Goal: Information Seeking & Learning: Find specific fact

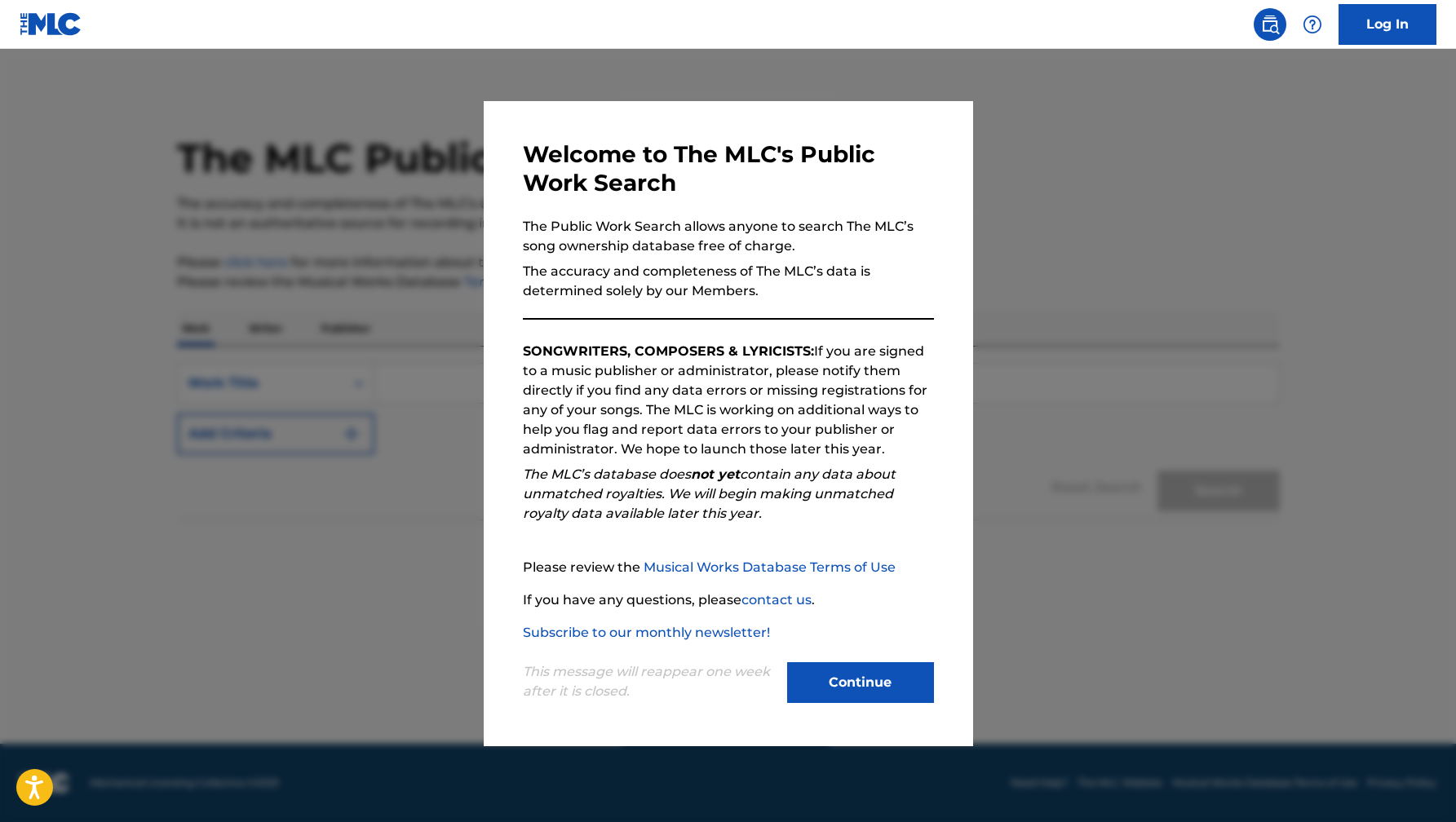
click at [875, 680] on button "Continue" at bounding box center [861, 683] width 147 height 40
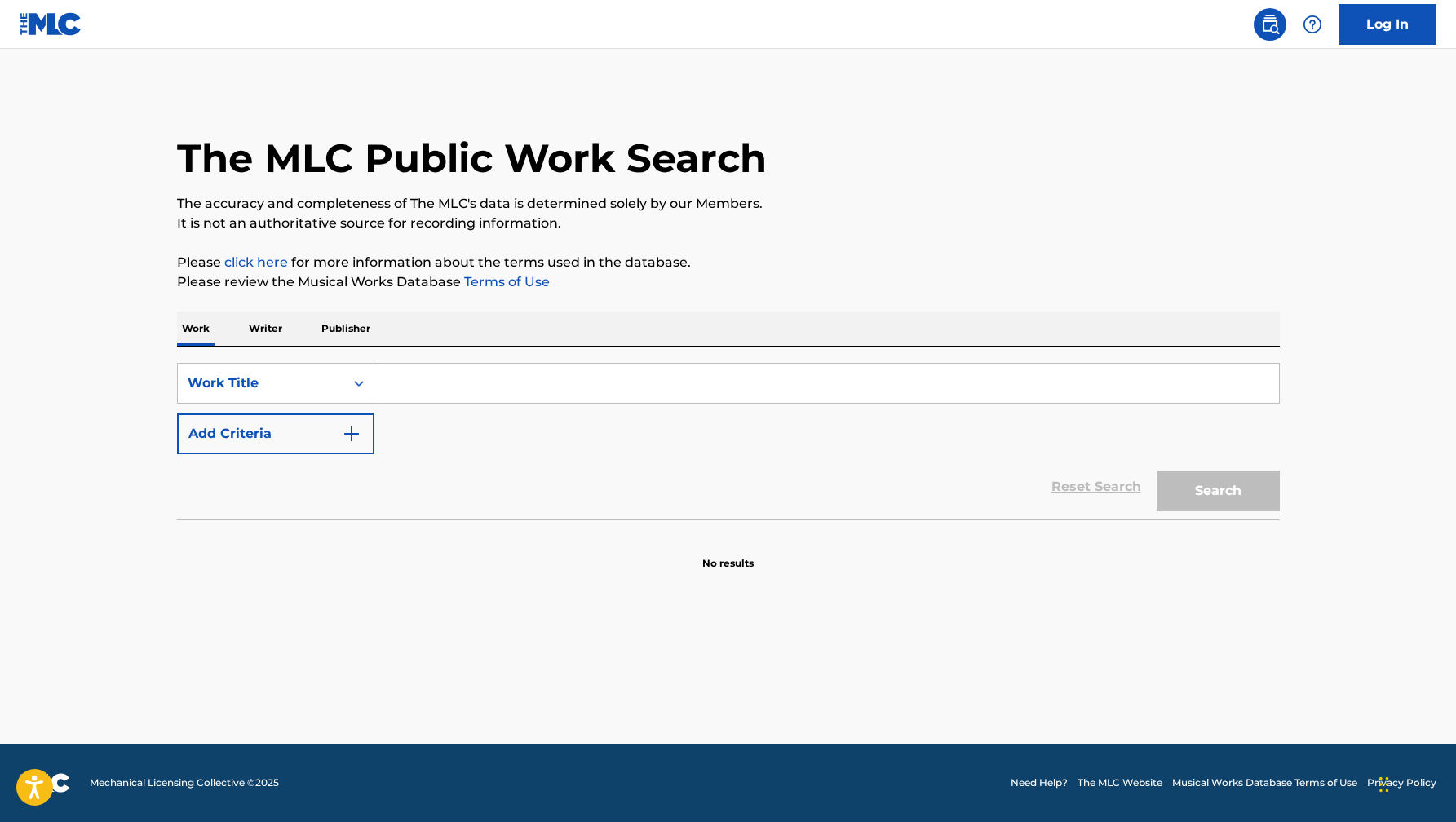
click at [562, 387] on input "Search Form" at bounding box center [827, 383] width 905 height 39
paste input "Un Mese Fa"
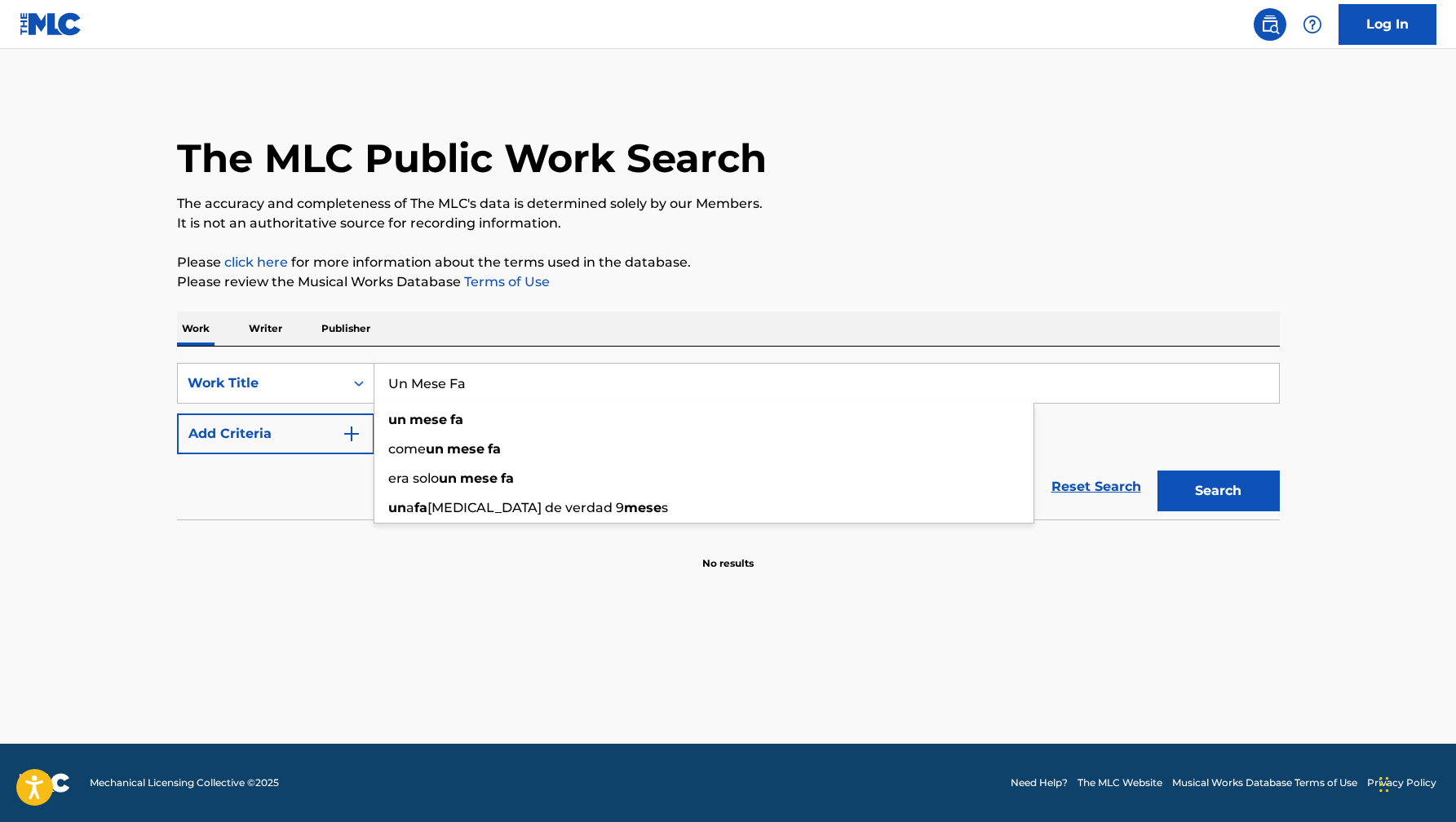
type input "Un Mese Fa"
click at [284, 411] on div "SearchWithCriteria235199dd-caef-4d04-a3d6-7d41d1421446 Work Title Un Mese Fa un…" at bounding box center [728, 409] width 1103 height 92
click at [279, 432] on button "Add Criteria" at bounding box center [275, 433] width 197 height 40
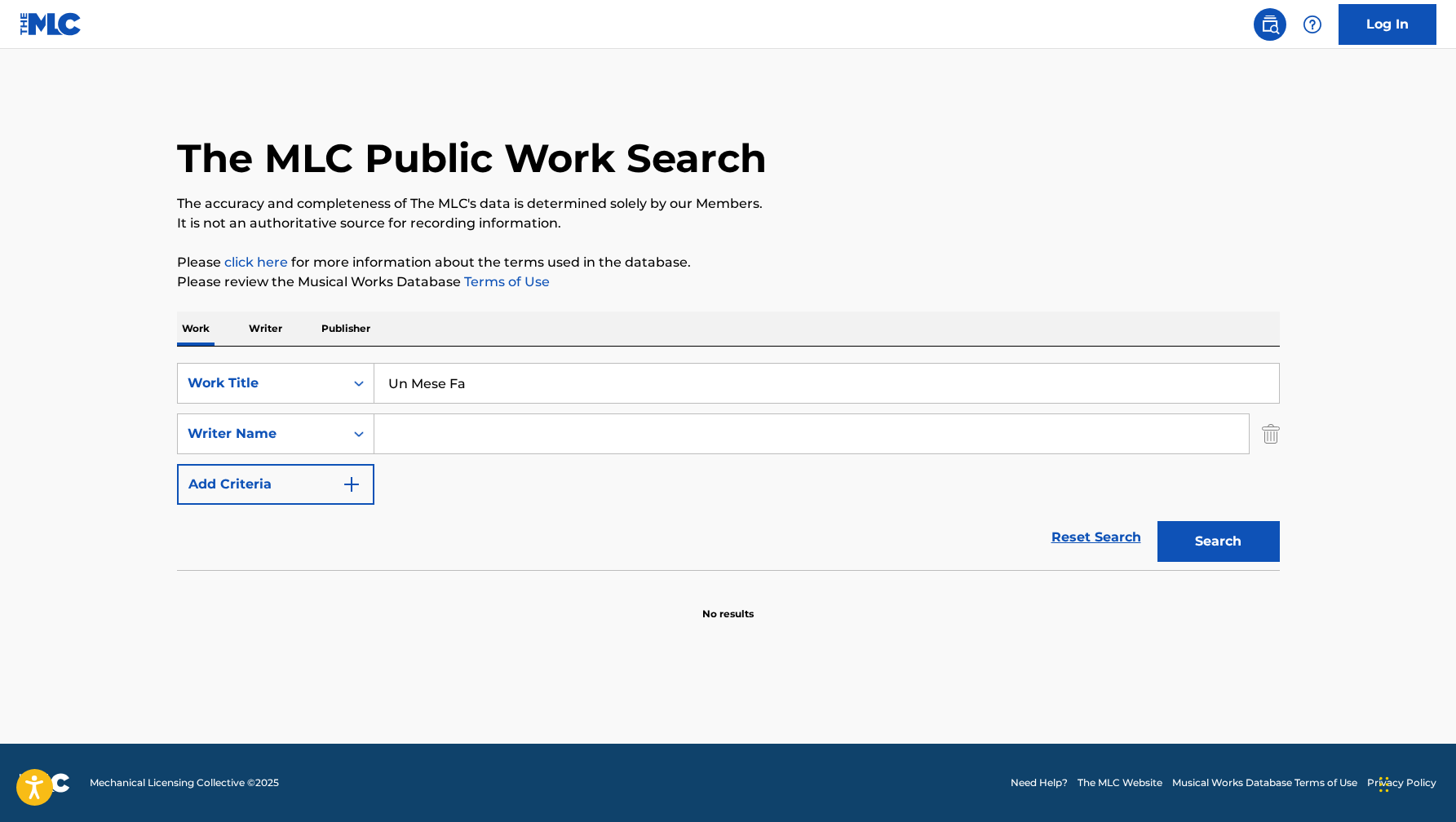
click at [494, 433] on input "Search Form" at bounding box center [812, 433] width 875 height 39
type input "v"
paste input "Un Mese Fa"
type input "Un Mes"
paste input "[PERSON_NAME]"
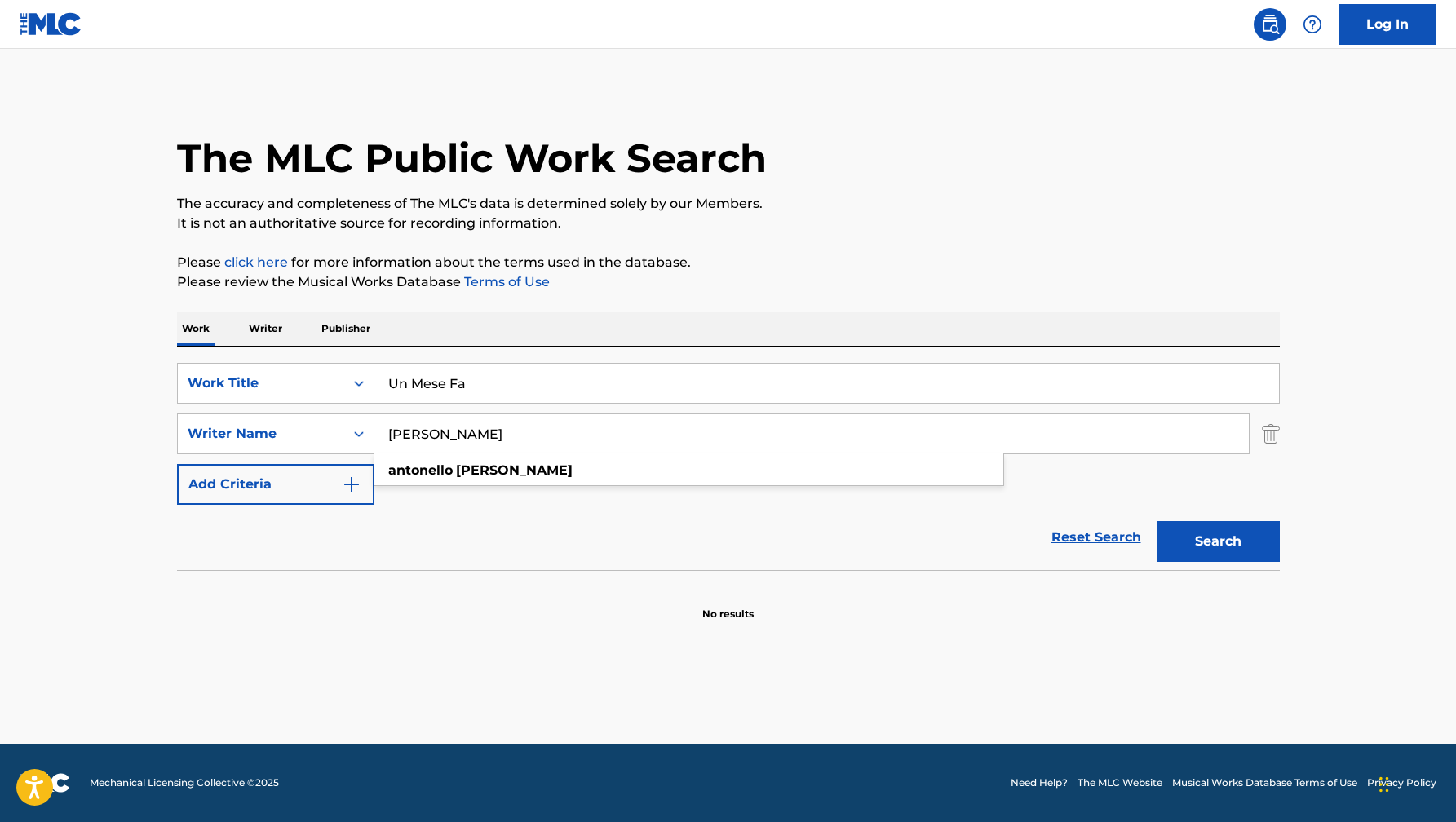
type input "[PERSON_NAME]"
click at [1157, 522] on button "Search" at bounding box center [1218, 541] width 122 height 40
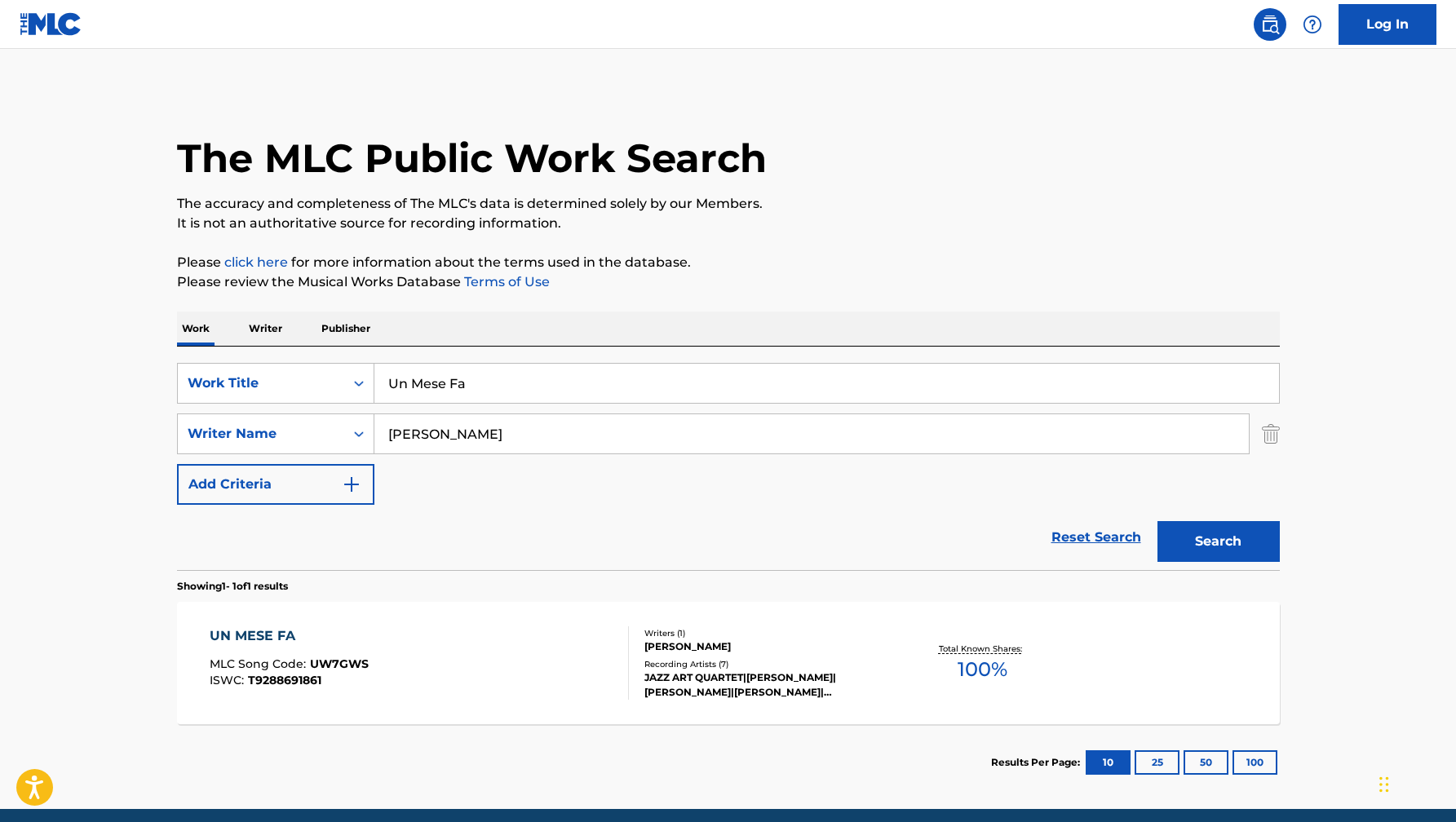
click at [621, 664] on div at bounding box center [622, 663] width 13 height 73
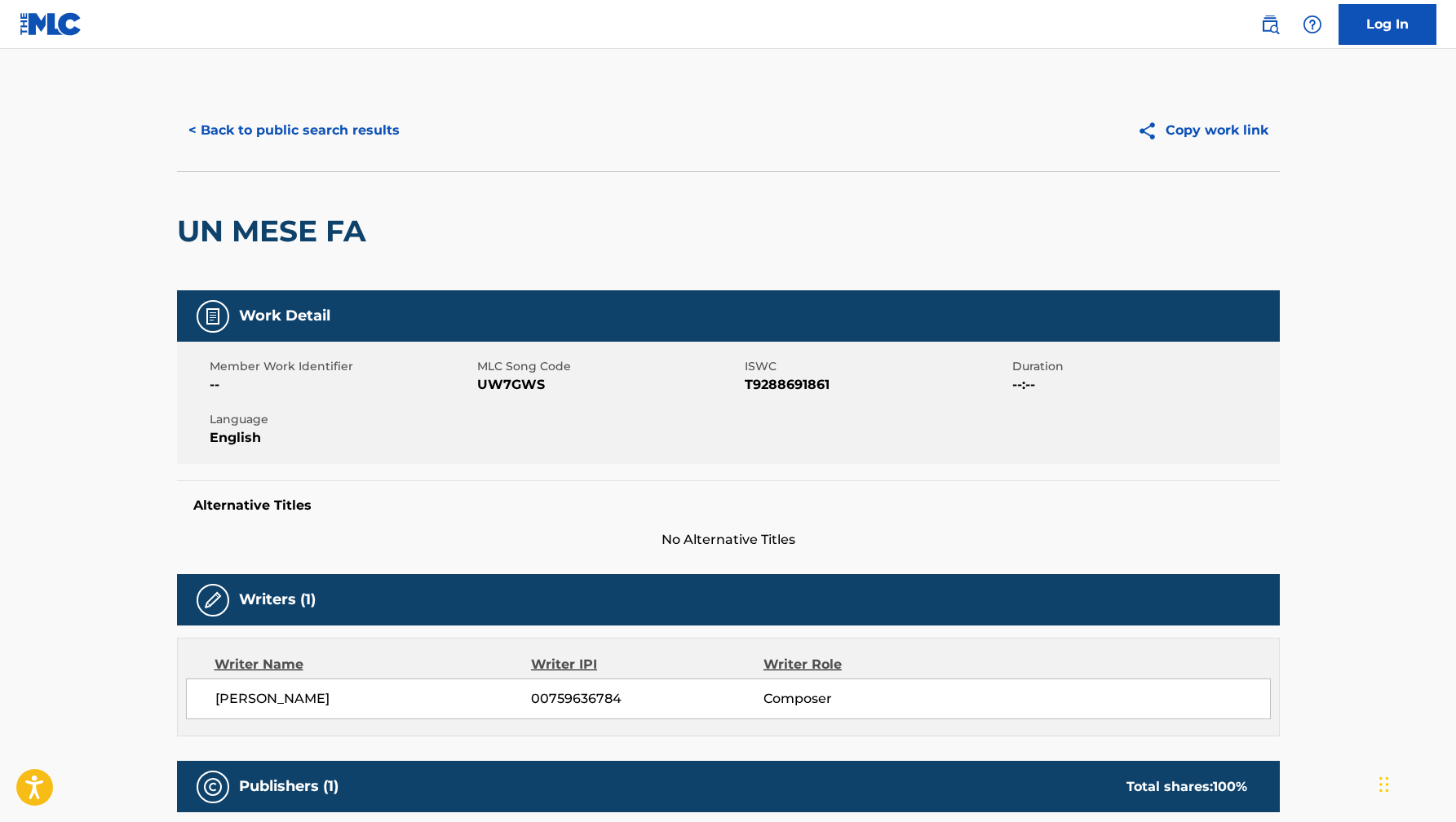
click at [287, 139] on button "< Back to public search results" at bounding box center [294, 130] width 234 height 40
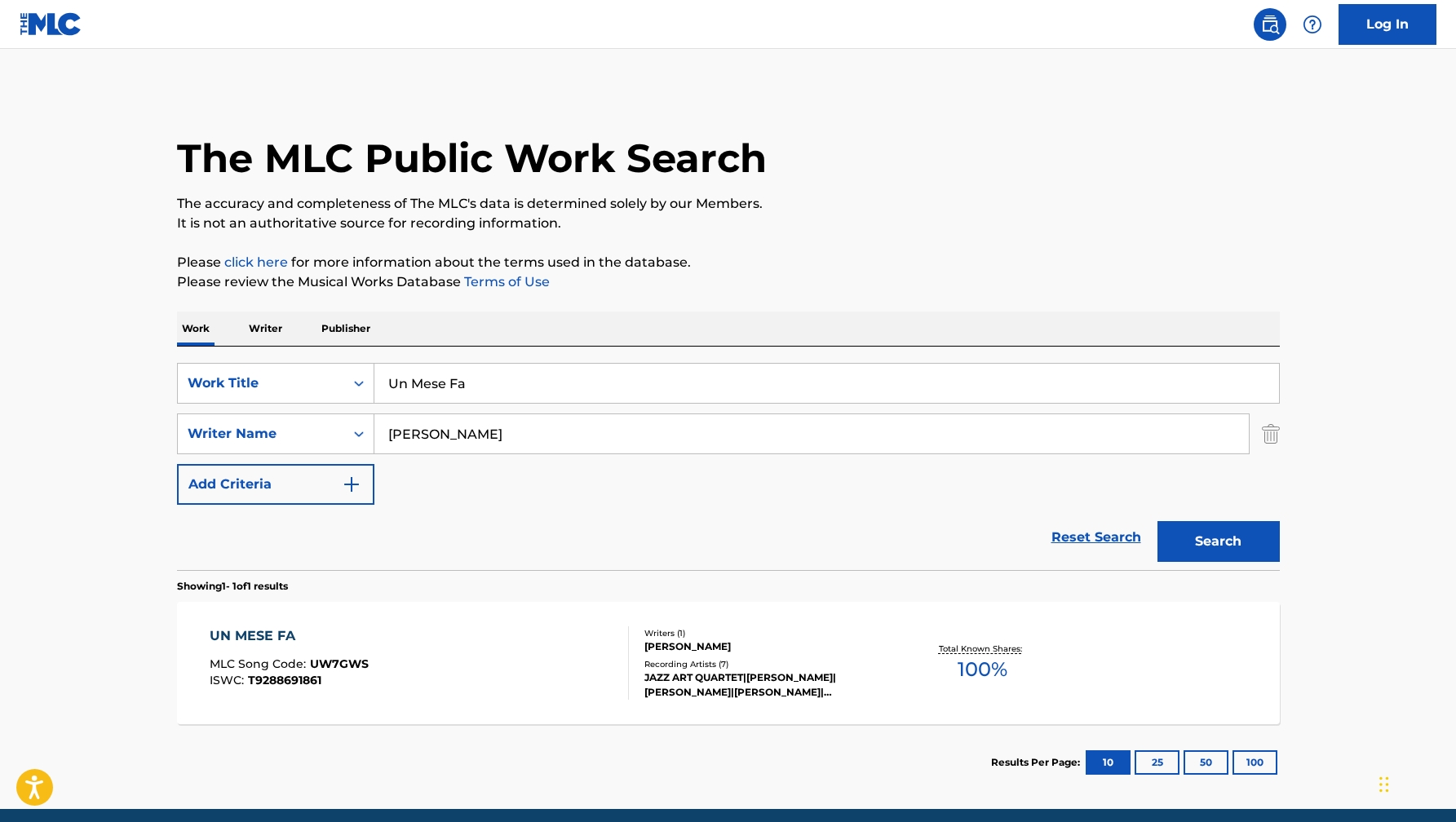
click at [551, 439] on input "[PERSON_NAME]" at bounding box center [812, 433] width 875 height 39
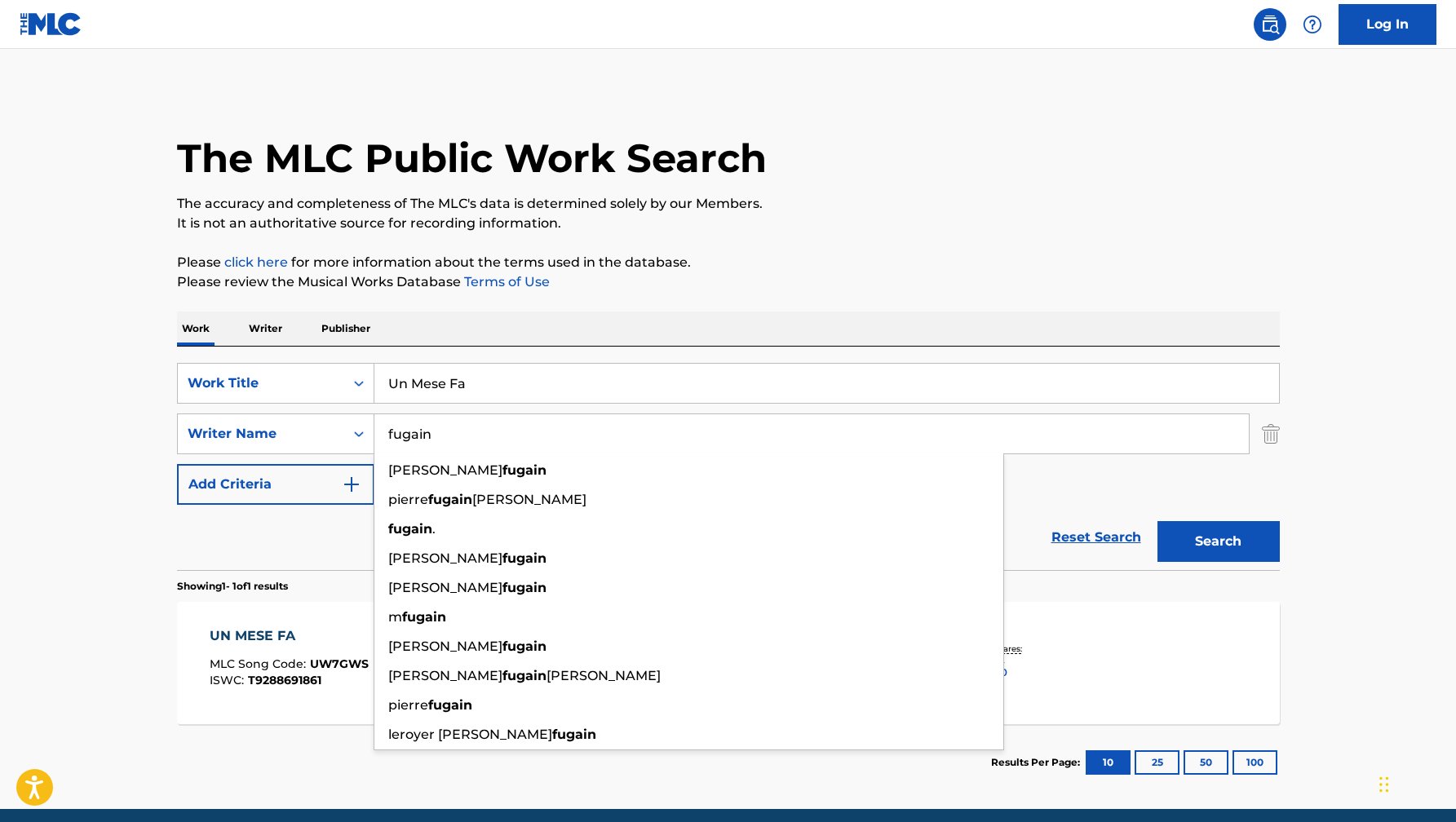
type input "fugain"
click at [1157, 522] on button "Search" at bounding box center [1218, 541] width 122 height 40
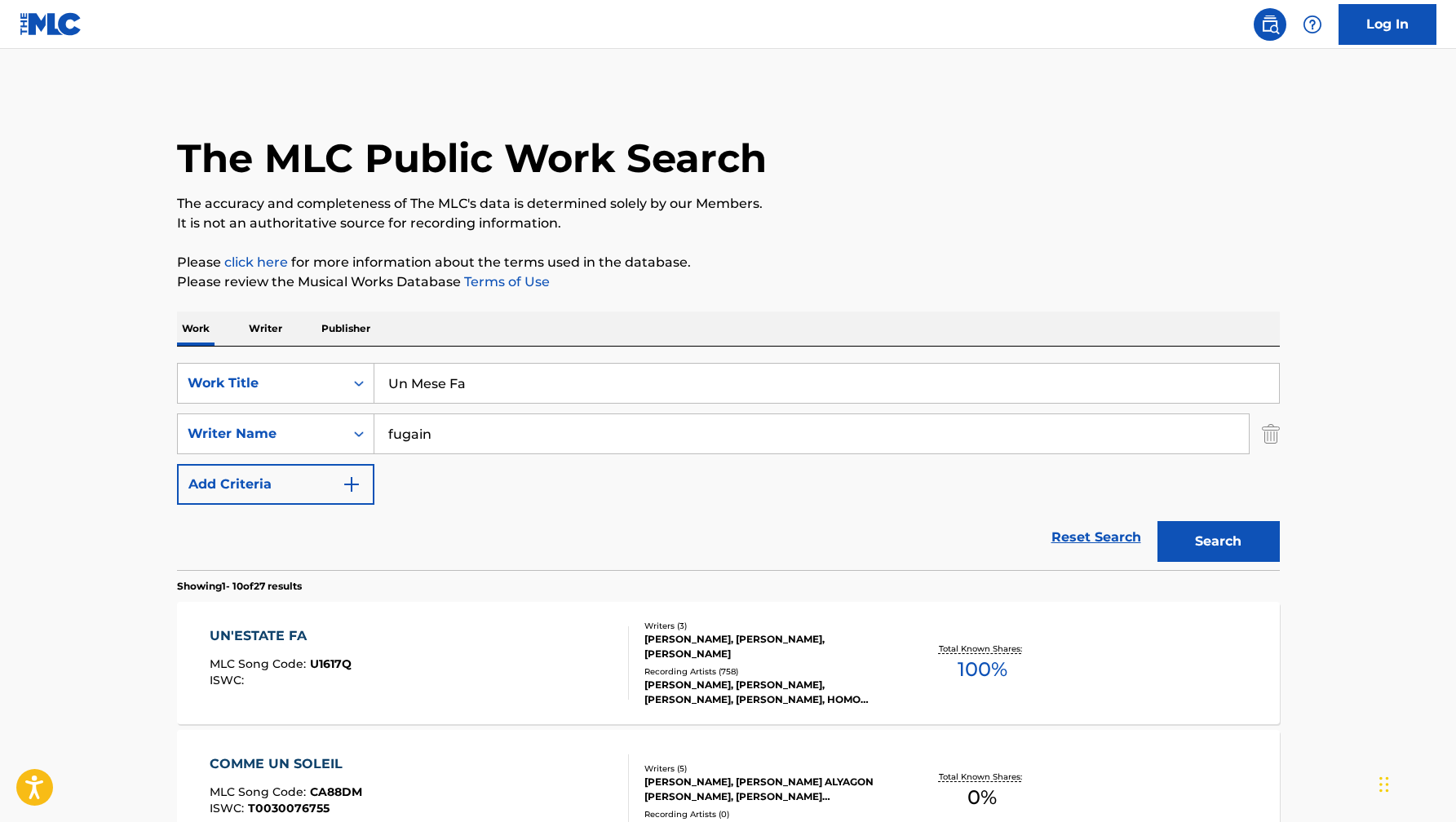
click at [511, 385] on input "Un Mese Fa" at bounding box center [827, 383] width 905 height 39
paste input "Walk the Walk"
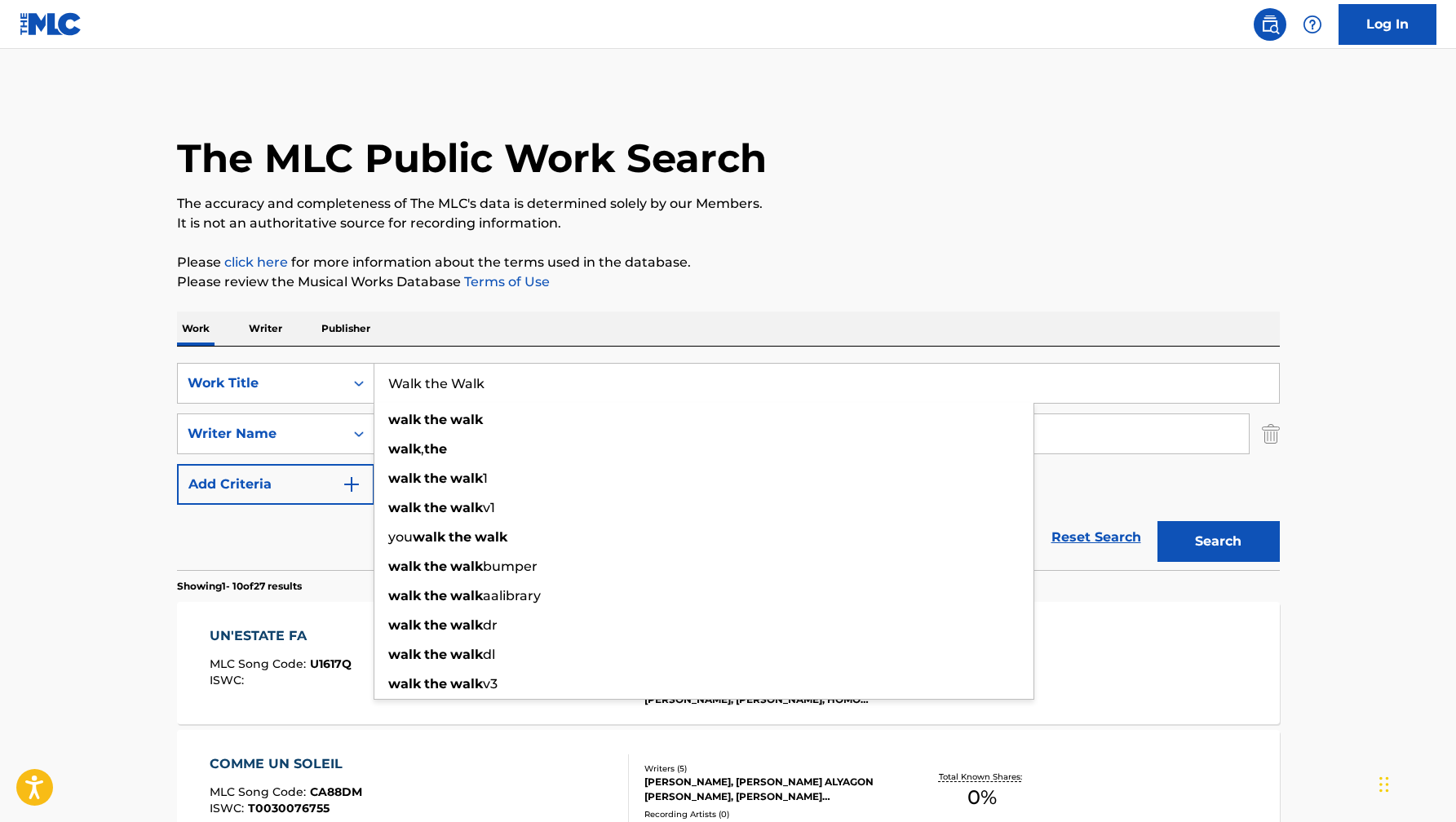
type input "Walk the Walk"
click at [808, 193] on div "The MLC Public Work Search" at bounding box center [728, 149] width 1103 height 119
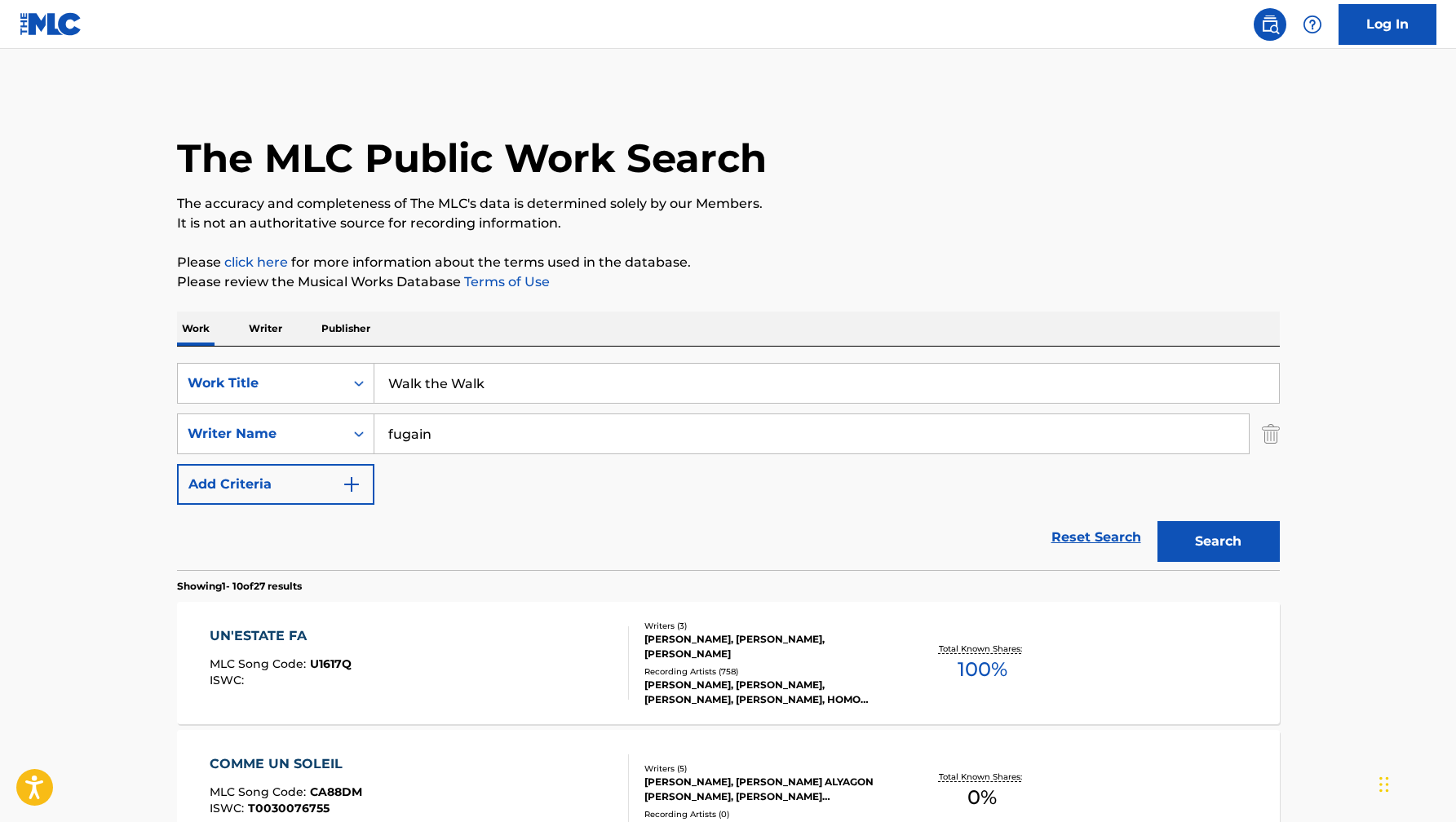
click at [495, 446] on input "fugain" at bounding box center [812, 433] width 875 height 39
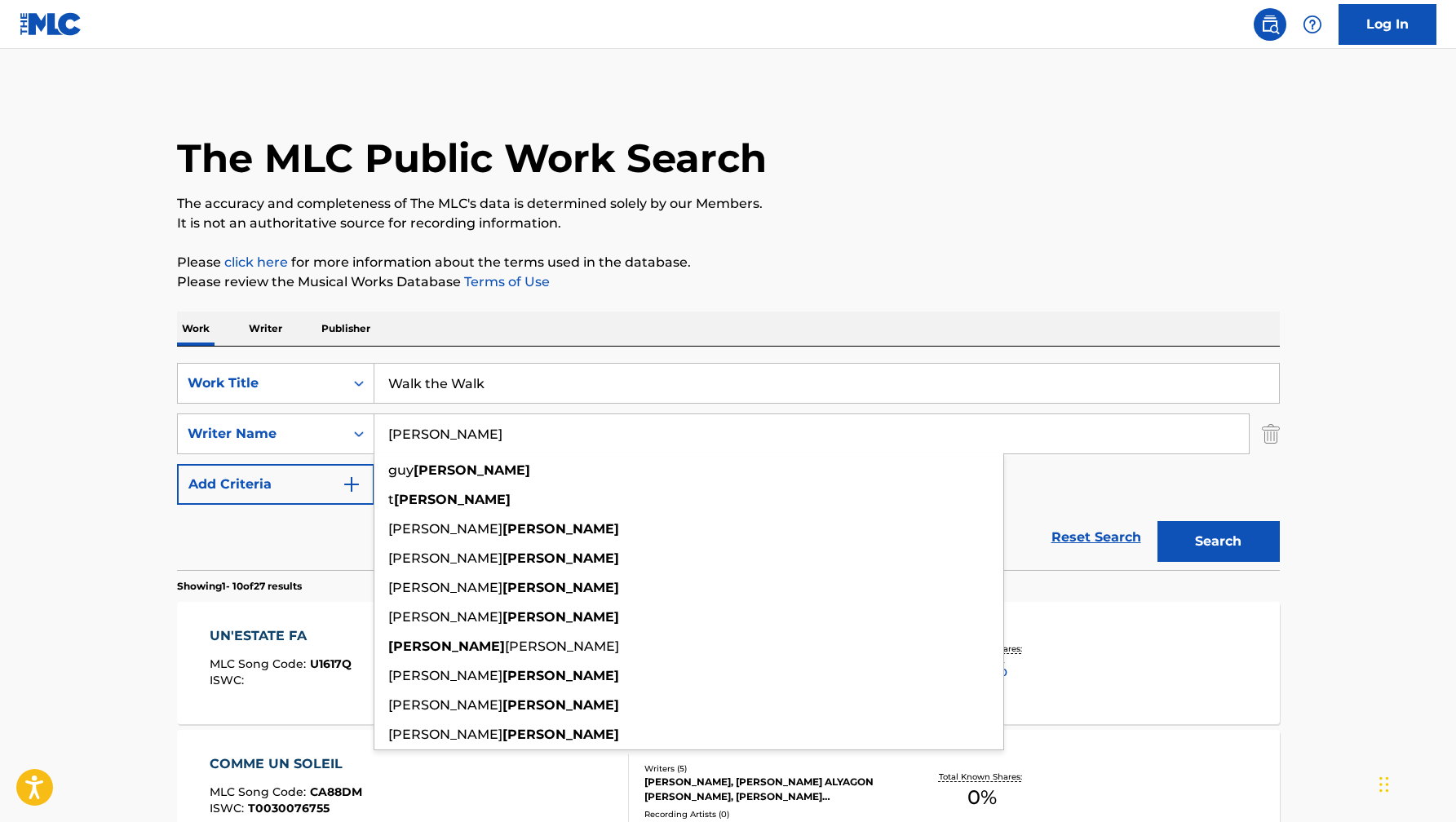
type input "[PERSON_NAME]"
click at [1157, 522] on button "Search" at bounding box center [1218, 541] width 122 height 40
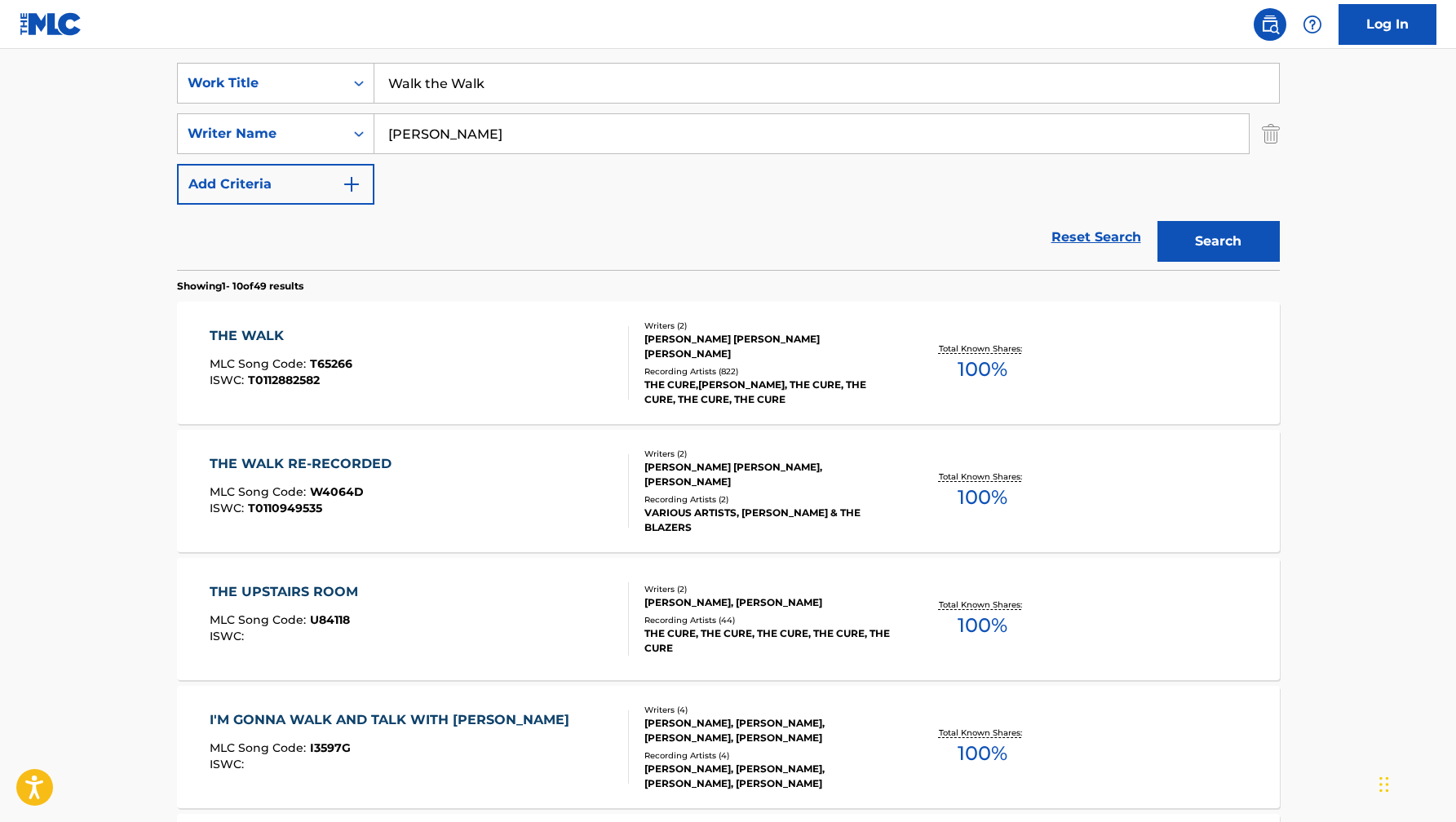
scroll to position [297, 0]
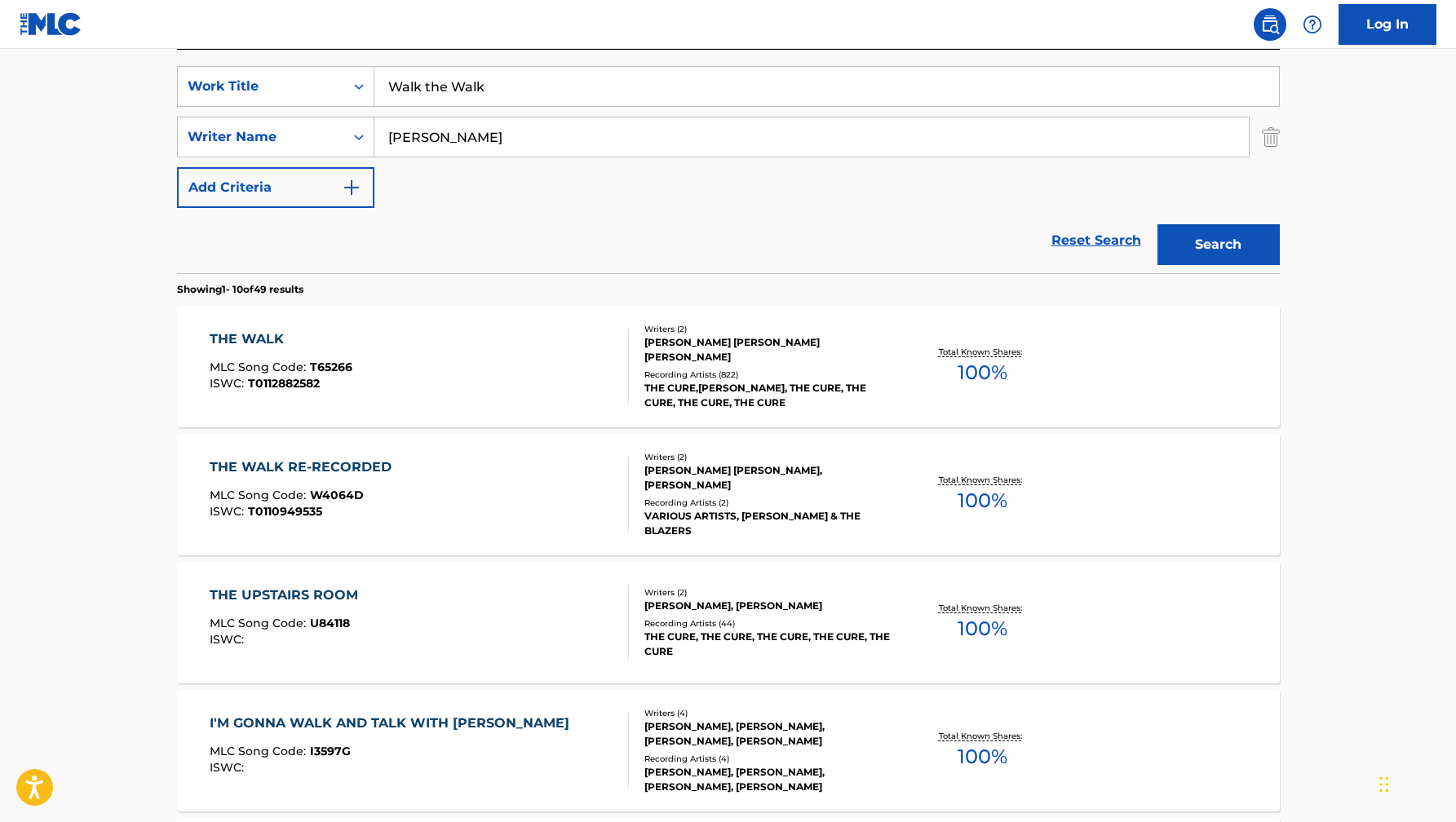
click at [590, 347] on div "THE WALK MLC Song Code : T65266 ISWC : T0112882582" at bounding box center [419, 366] width 419 height 73
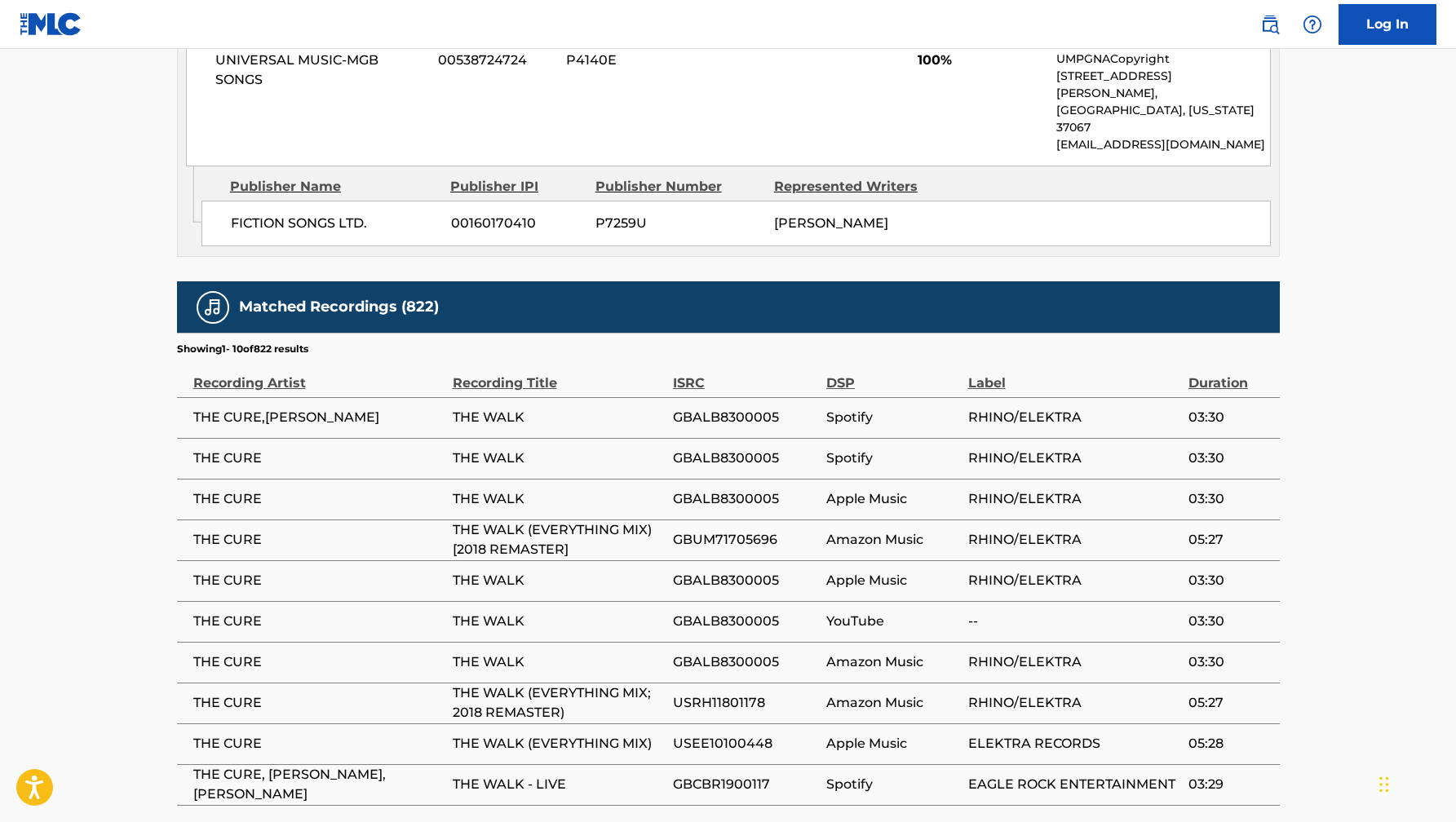
scroll to position [984, 0]
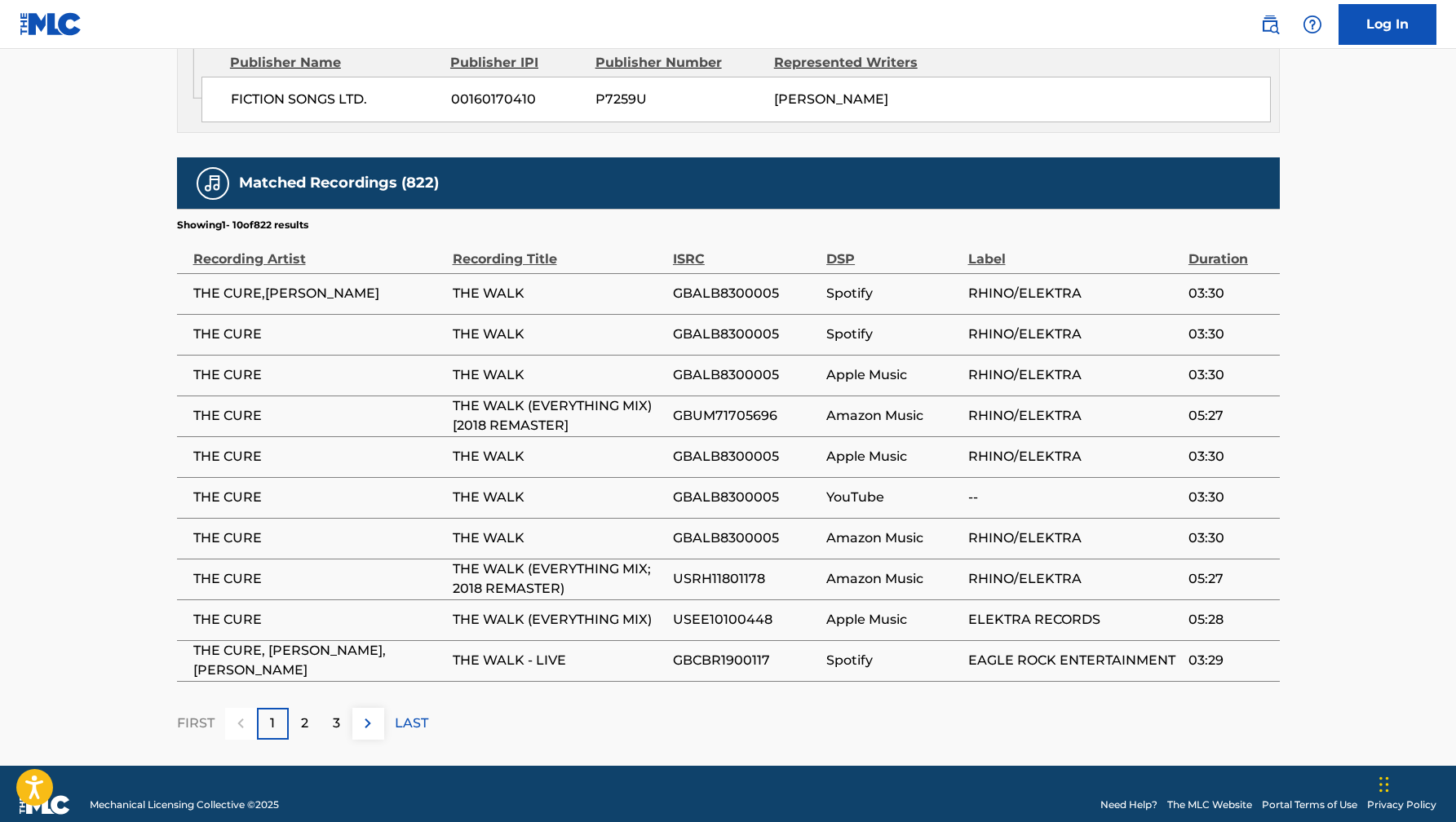
click at [369, 714] on img at bounding box center [368, 724] width 20 height 20
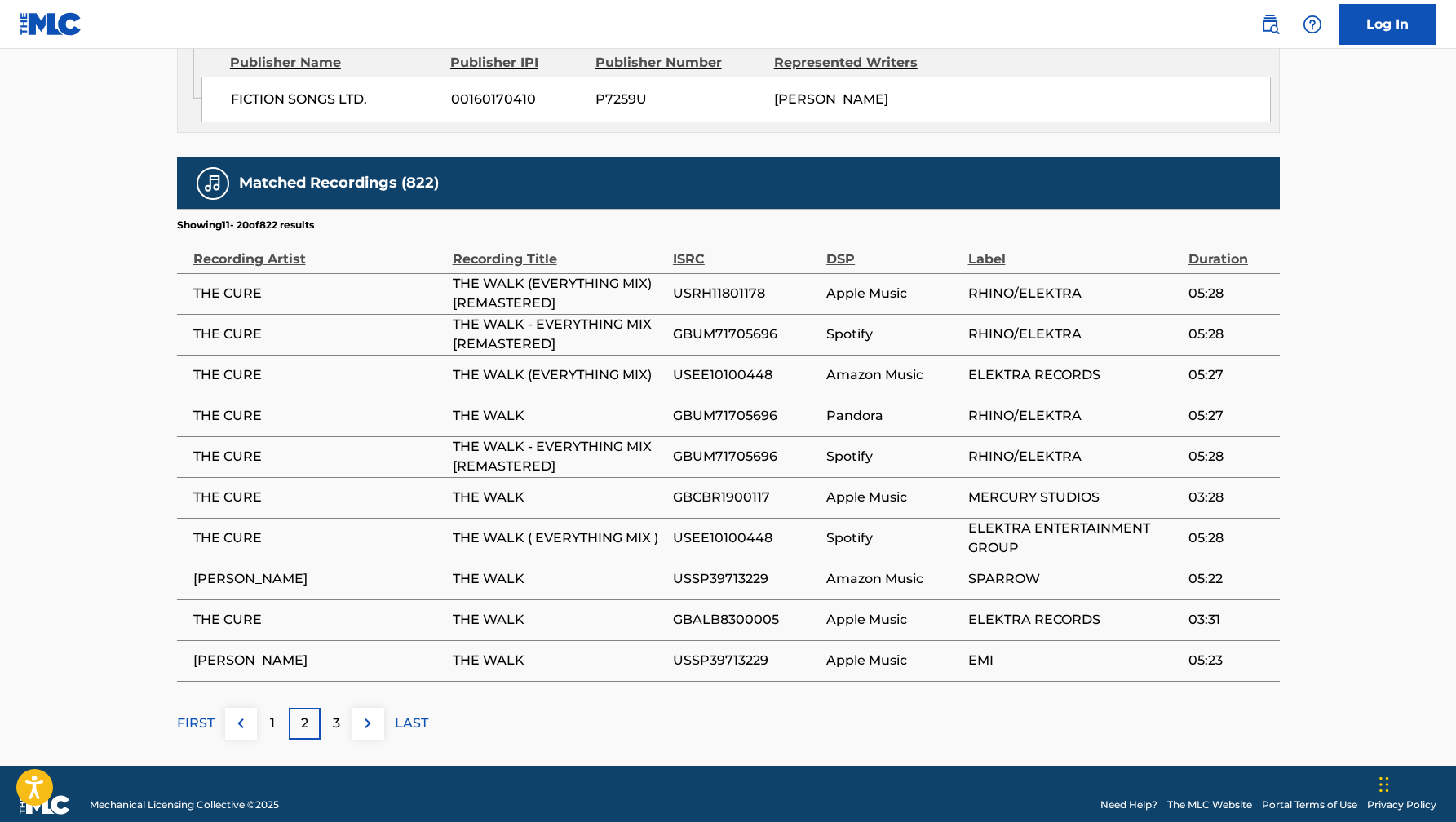
click at [366, 714] on img at bounding box center [368, 724] width 20 height 20
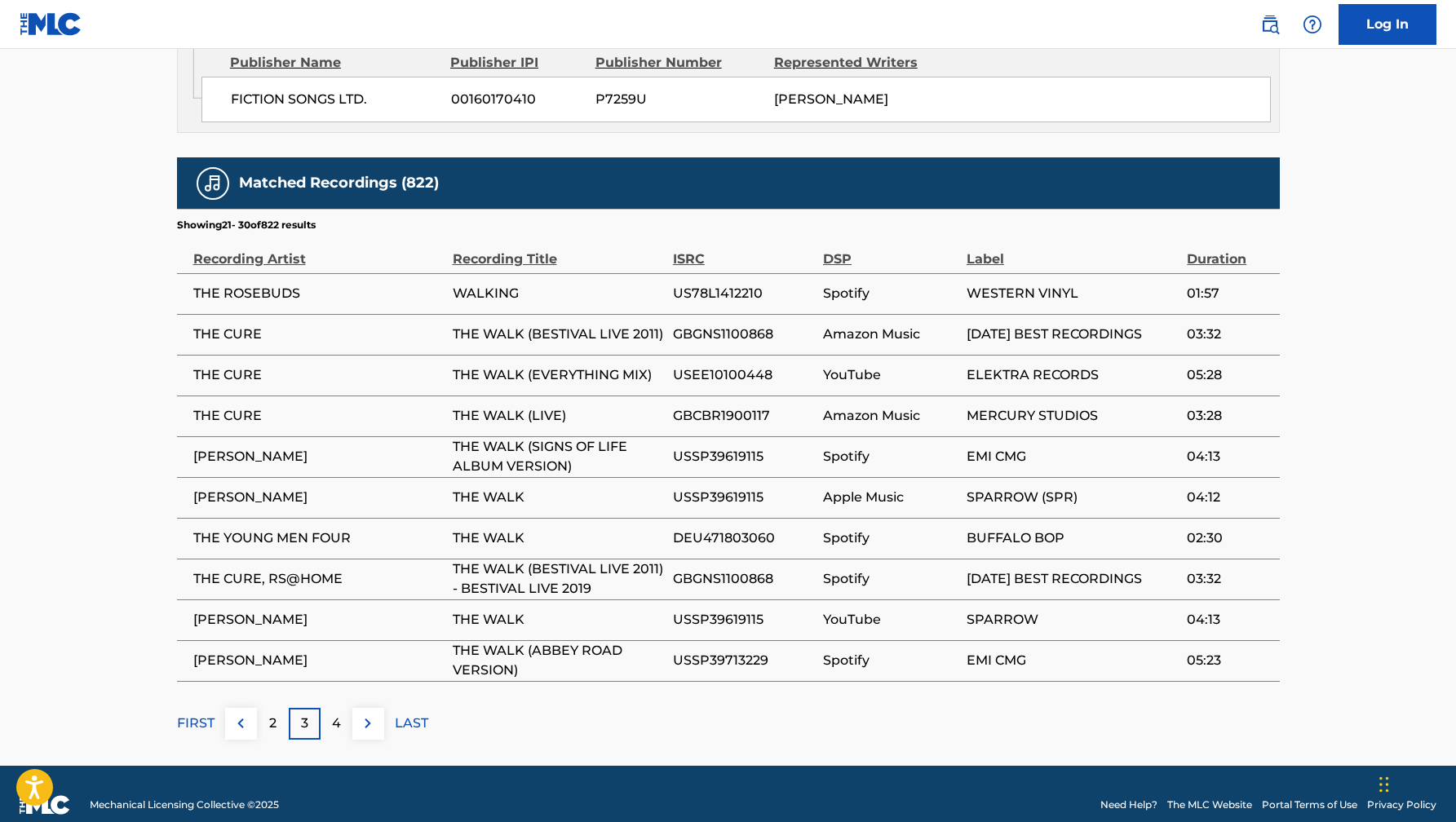
click at [366, 714] on img at bounding box center [368, 724] width 20 height 20
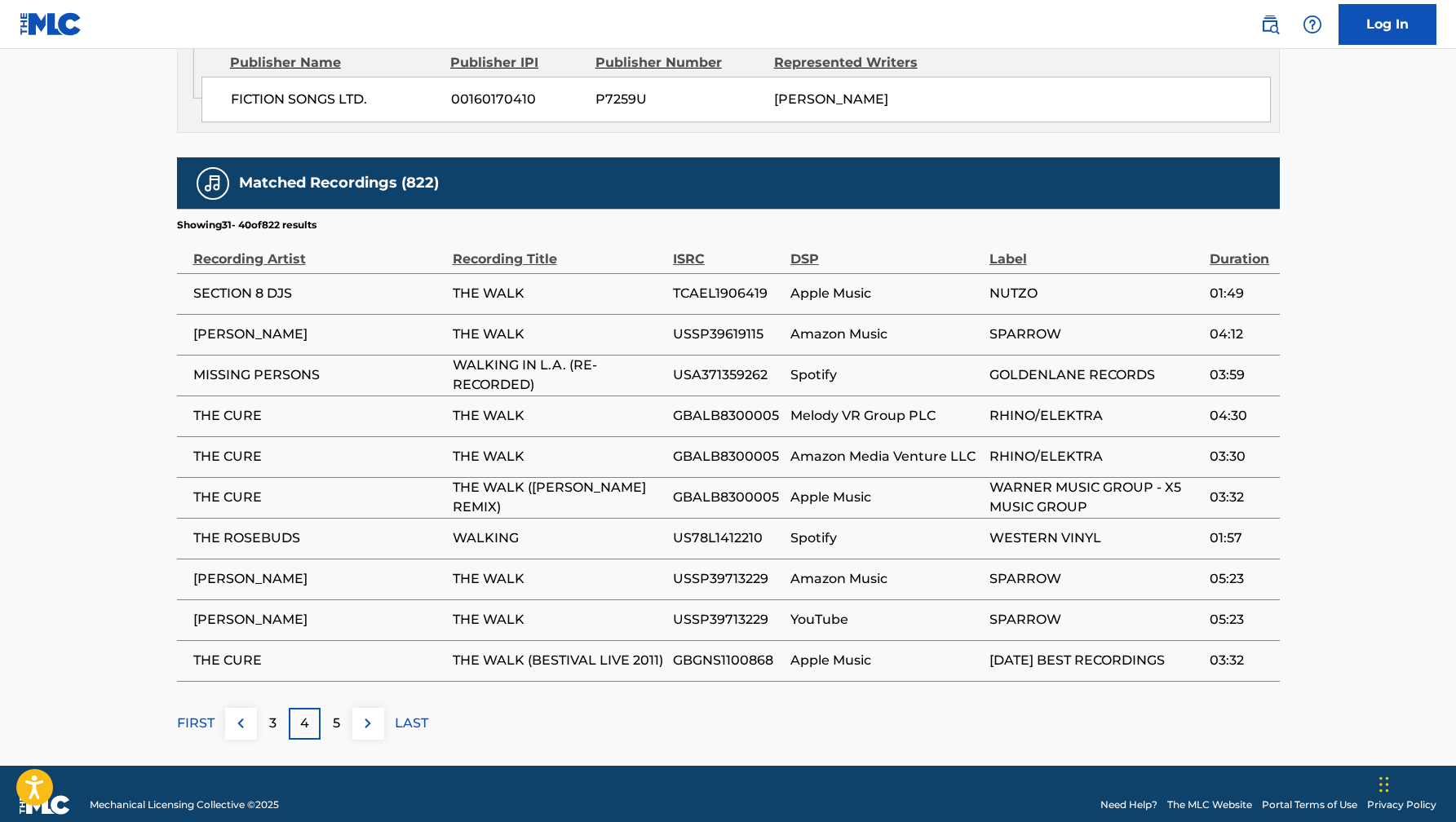
click at [366, 714] on img at bounding box center [368, 724] width 20 height 20
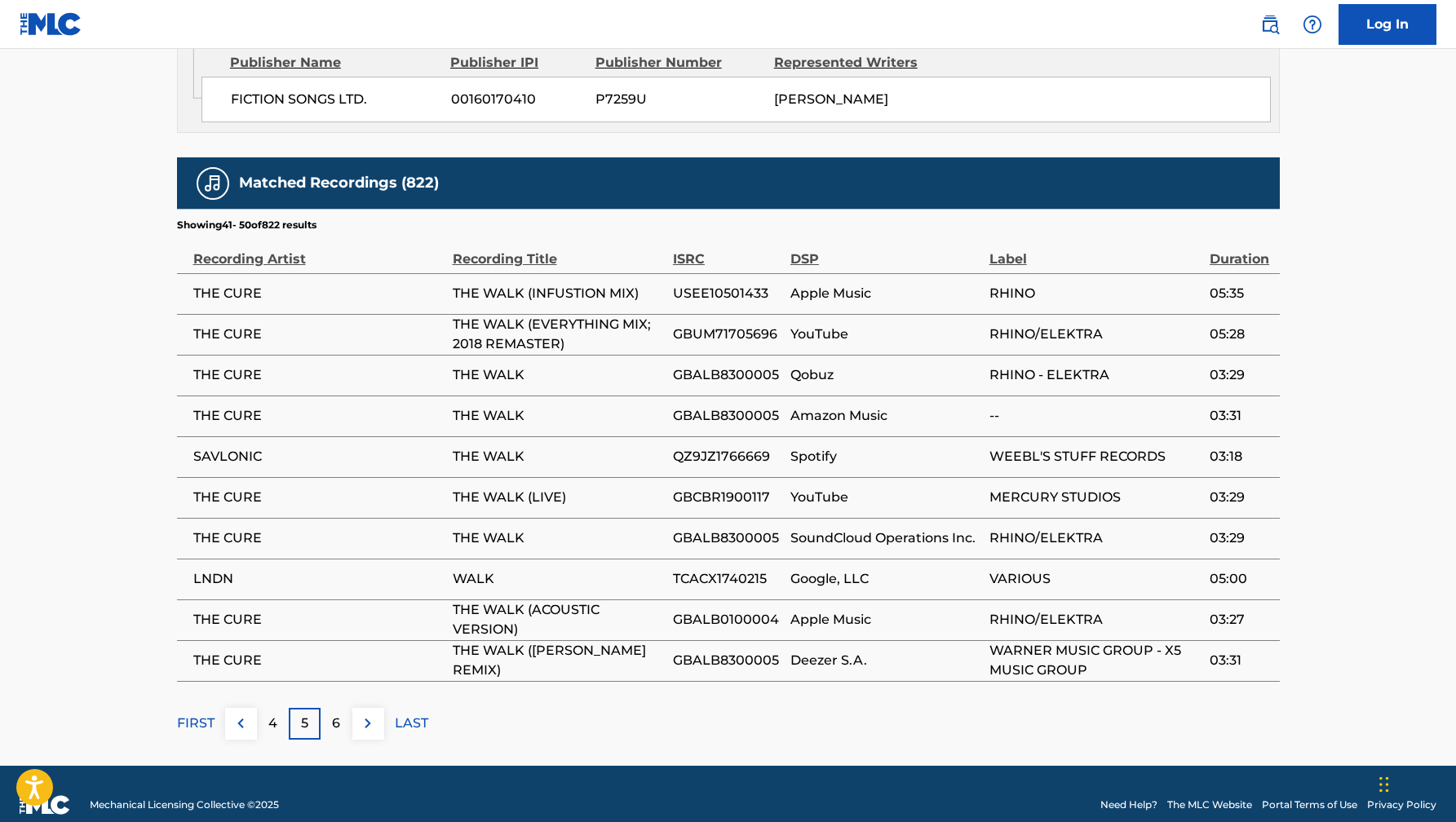
click at [366, 714] on img at bounding box center [368, 724] width 20 height 20
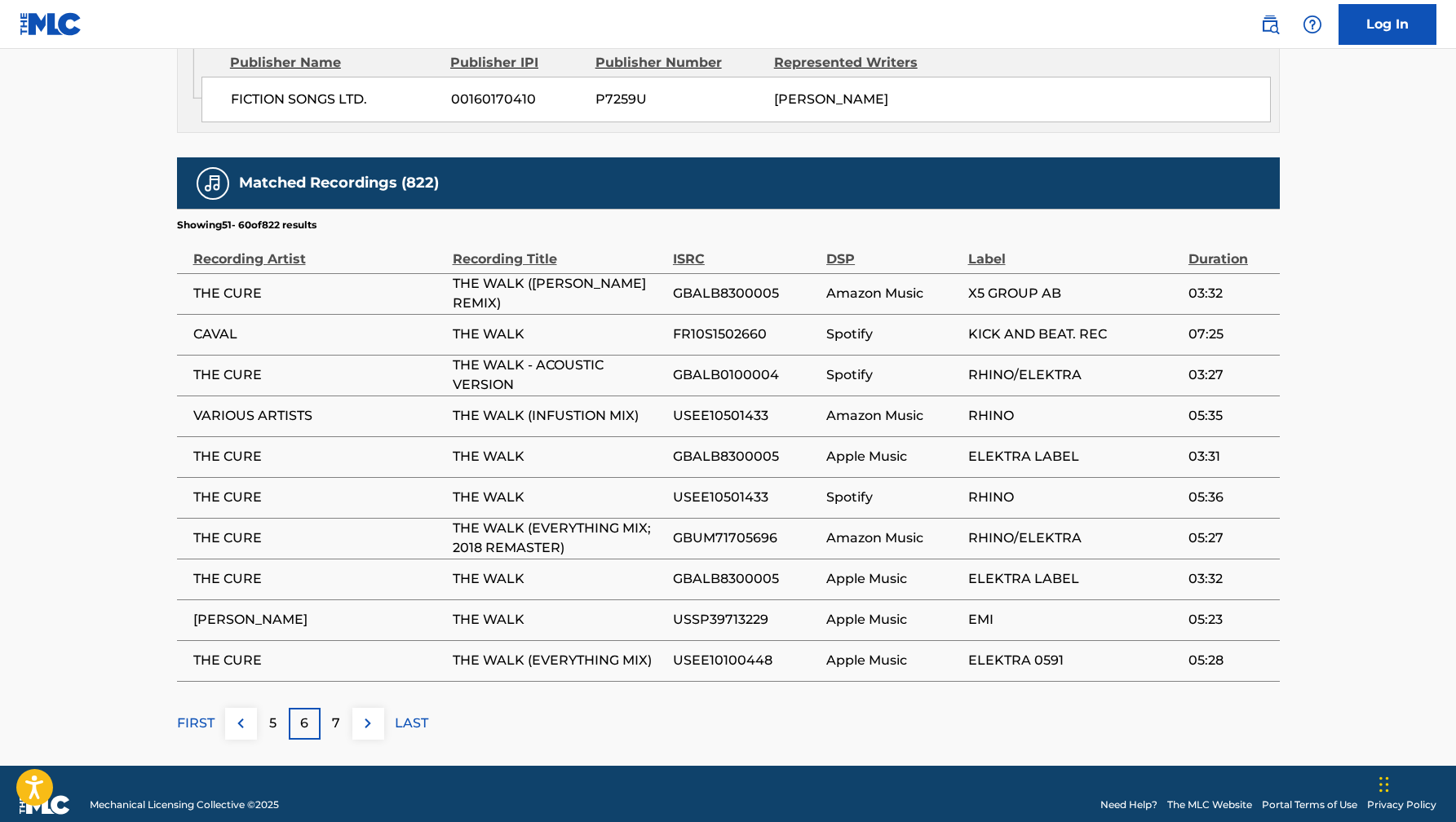
click at [367, 714] on img at bounding box center [368, 724] width 20 height 20
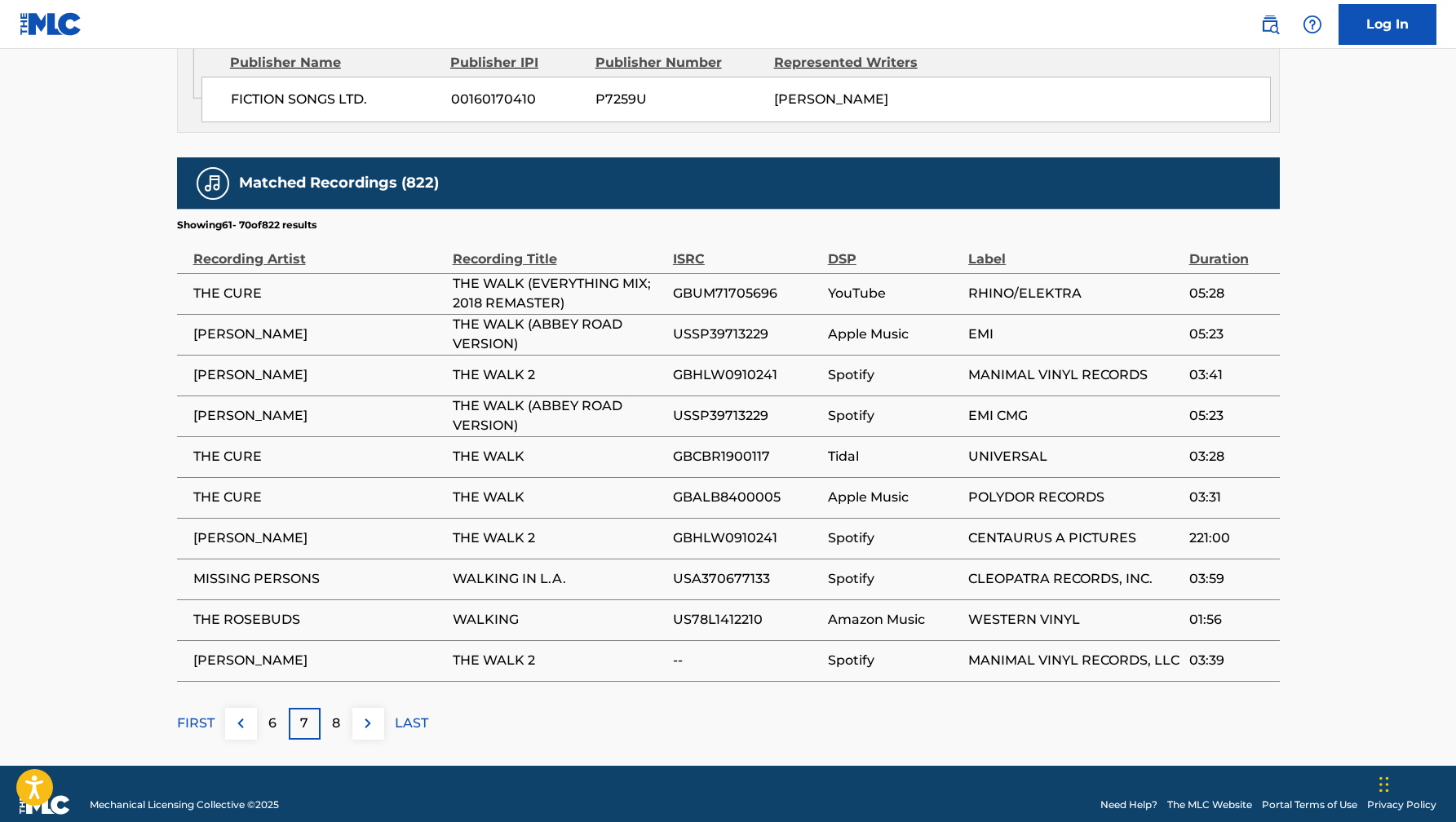
click at [367, 714] on img at bounding box center [368, 724] width 20 height 20
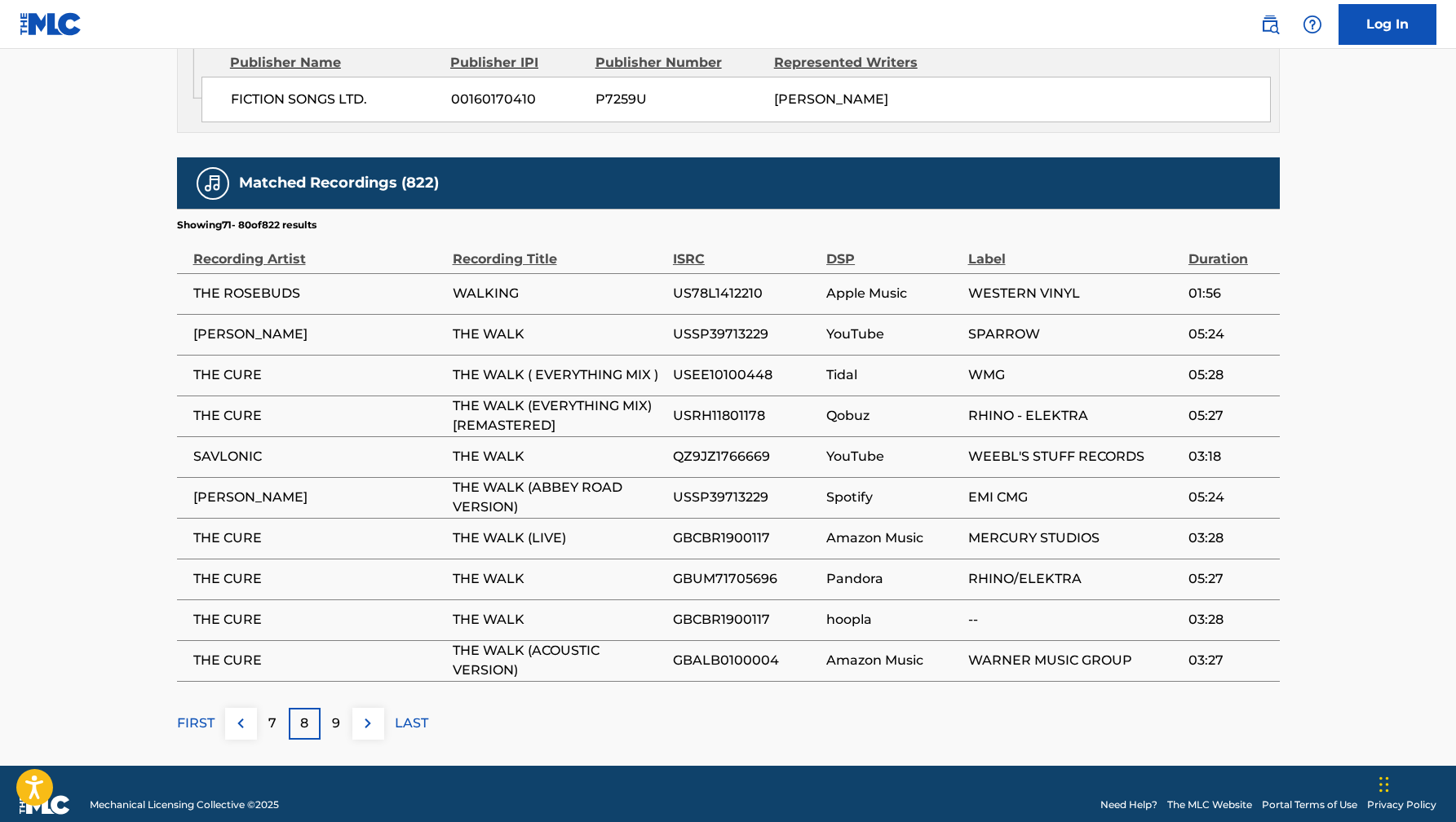
click at [367, 714] on img at bounding box center [368, 724] width 20 height 20
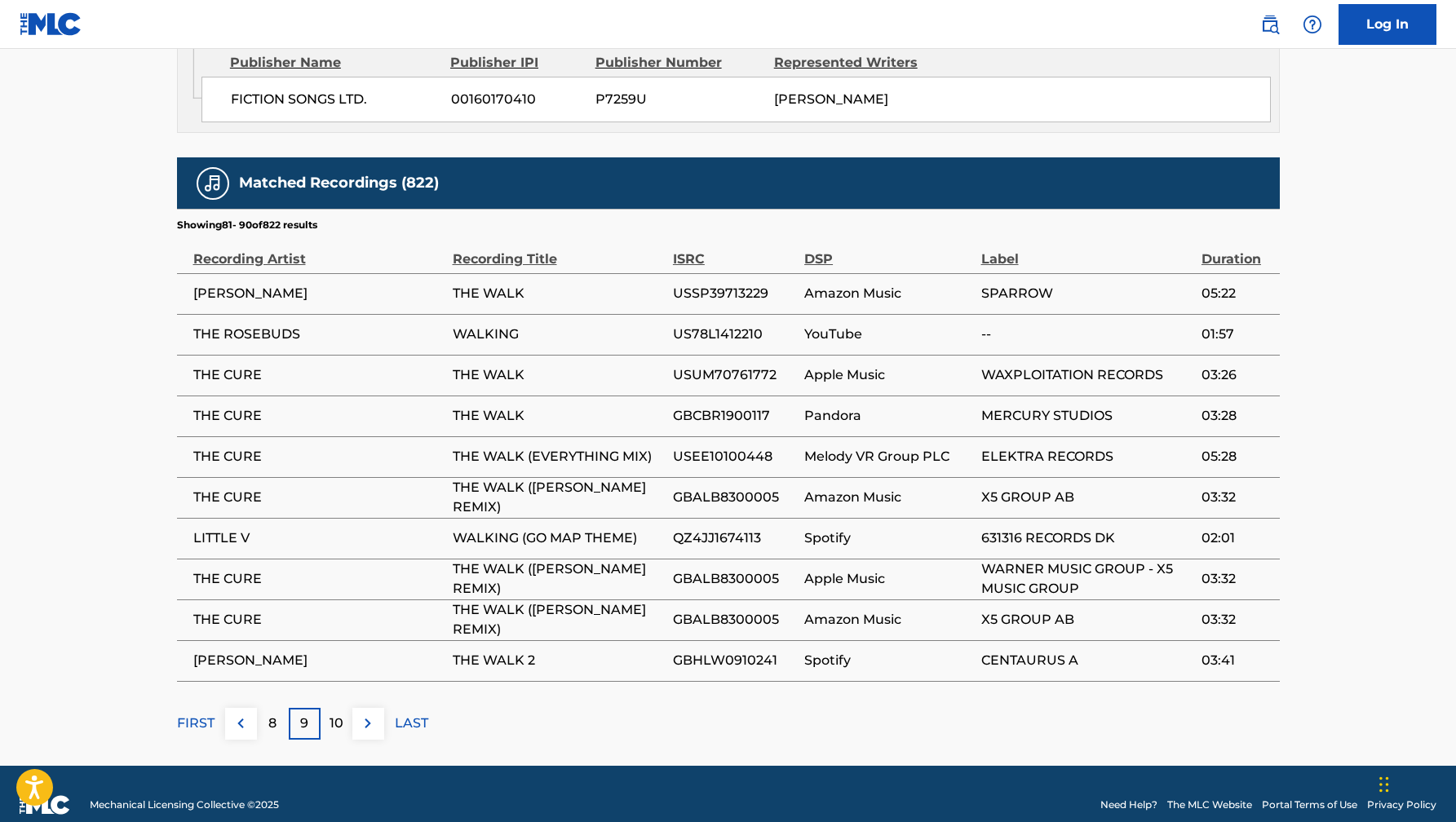
click at [367, 714] on img at bounding box center [368, 724] width 20 height 20
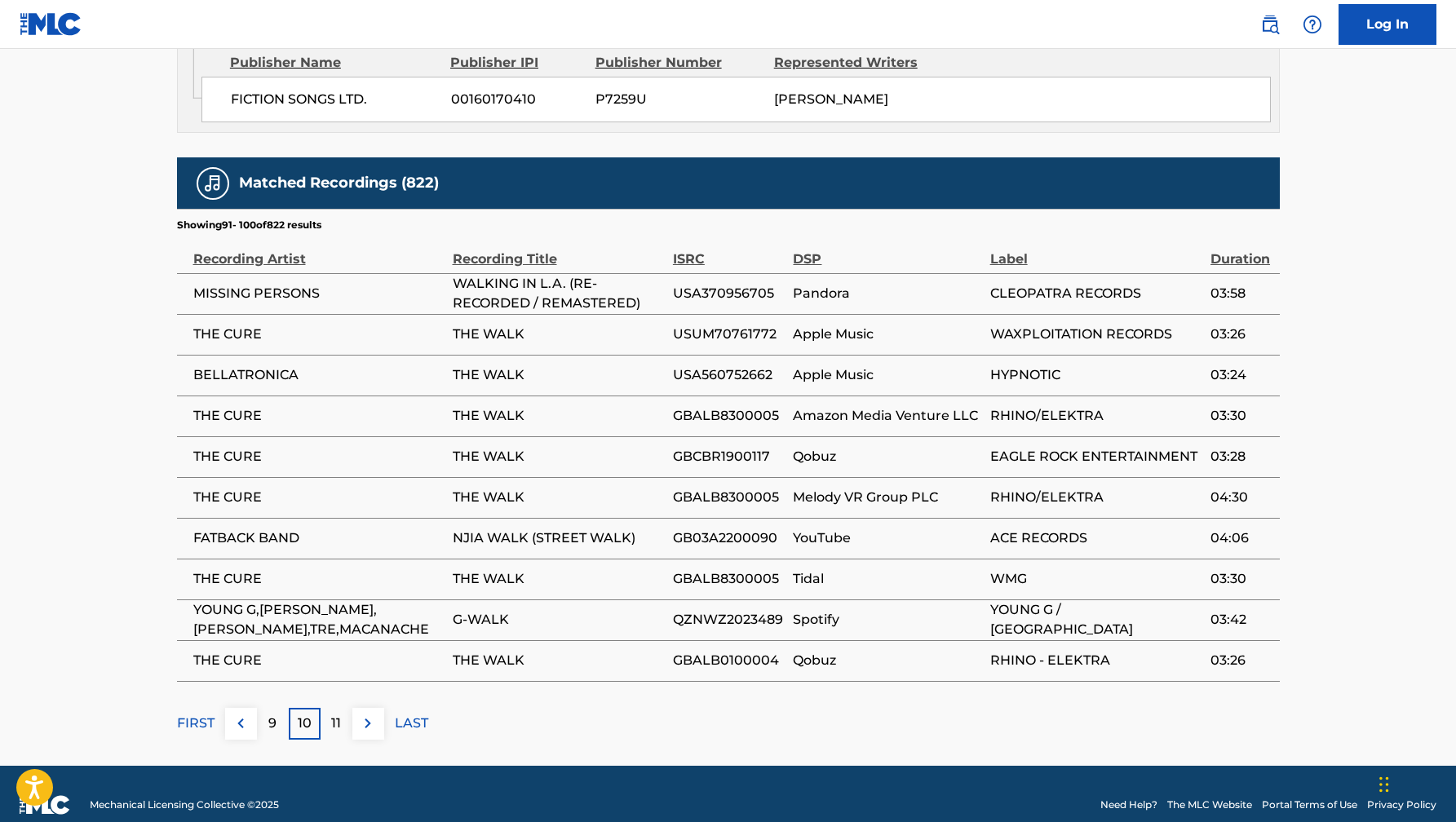
click at [367, 714] on img at bounding box center [368, 724] width 20 height 20
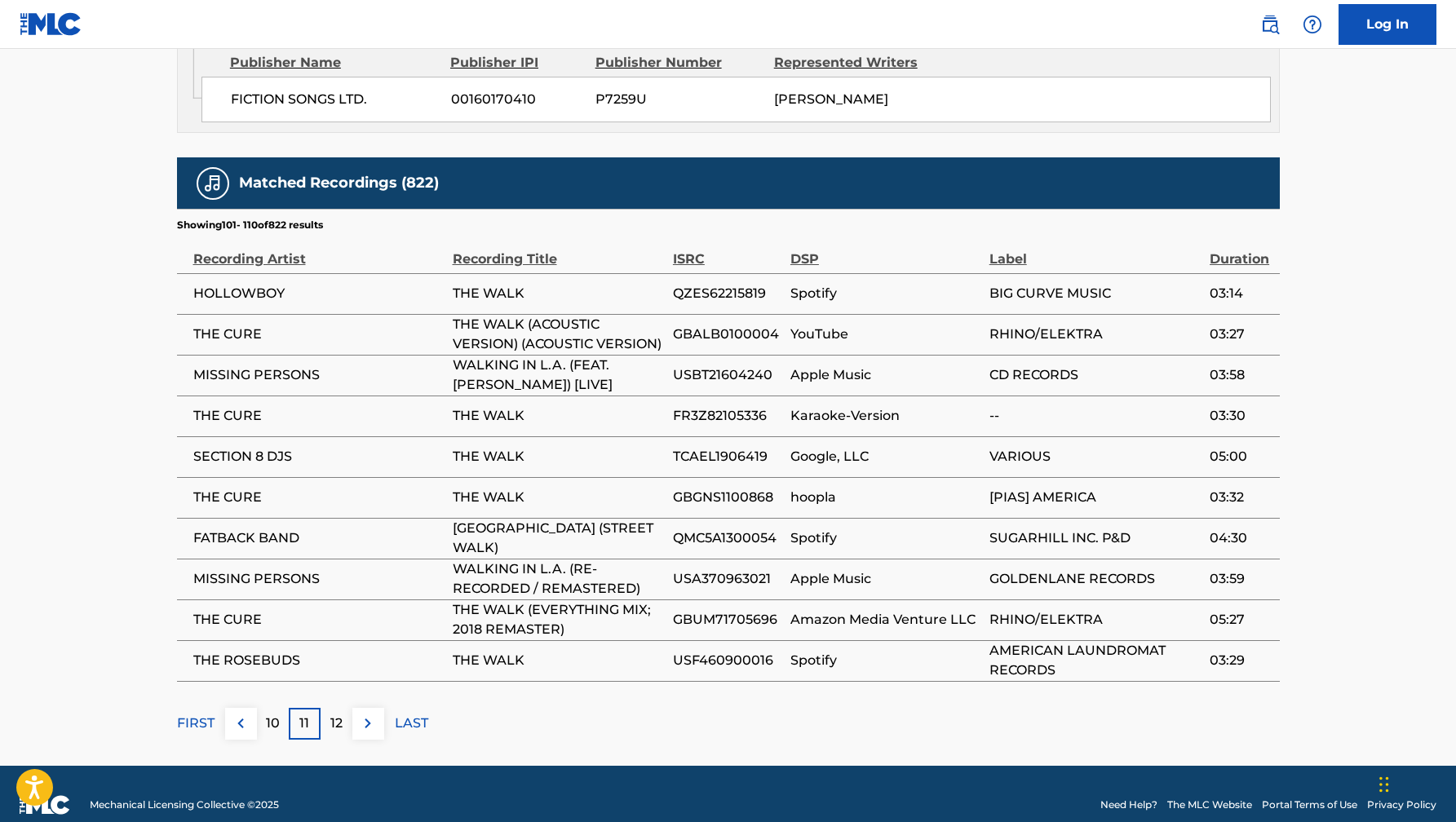
click at [368, 714] on img at bounding box center [368, 724] width 20 height 20
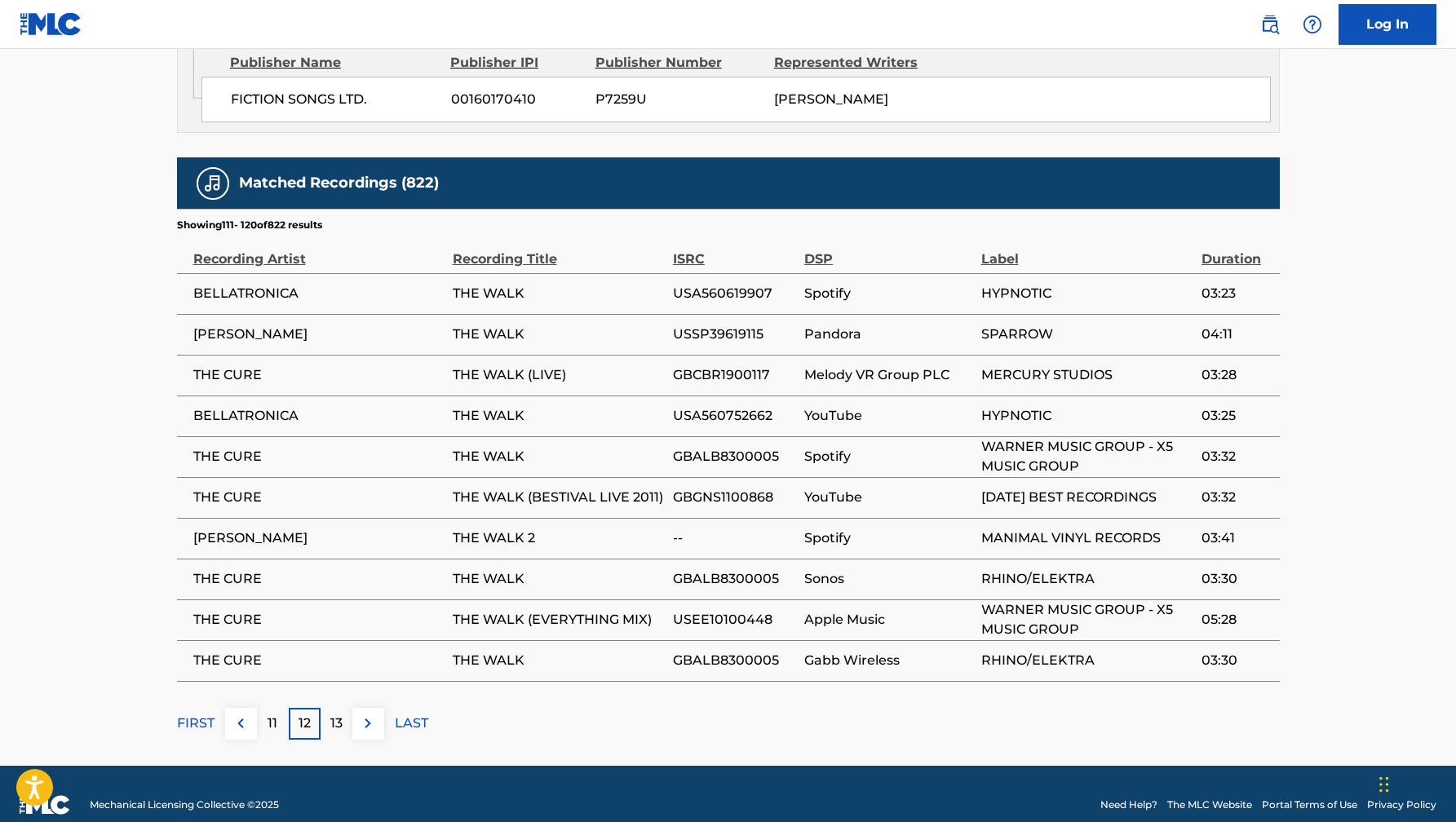
click at [368, 714] on img at bounding box center [368, 724] width 20 height 20
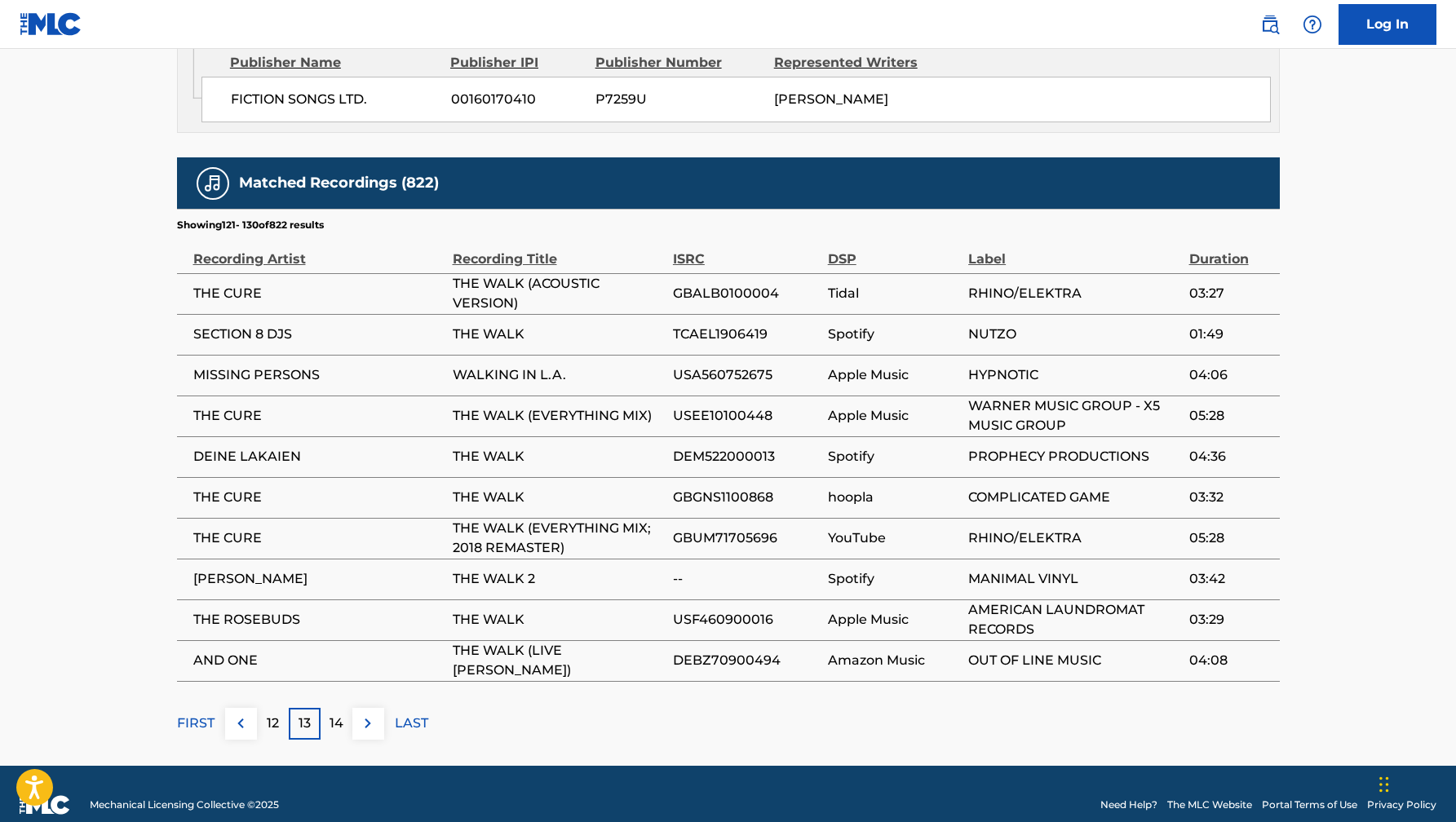
click at [368, 714] on img at bounding box center [368, 724] width 20 height 20
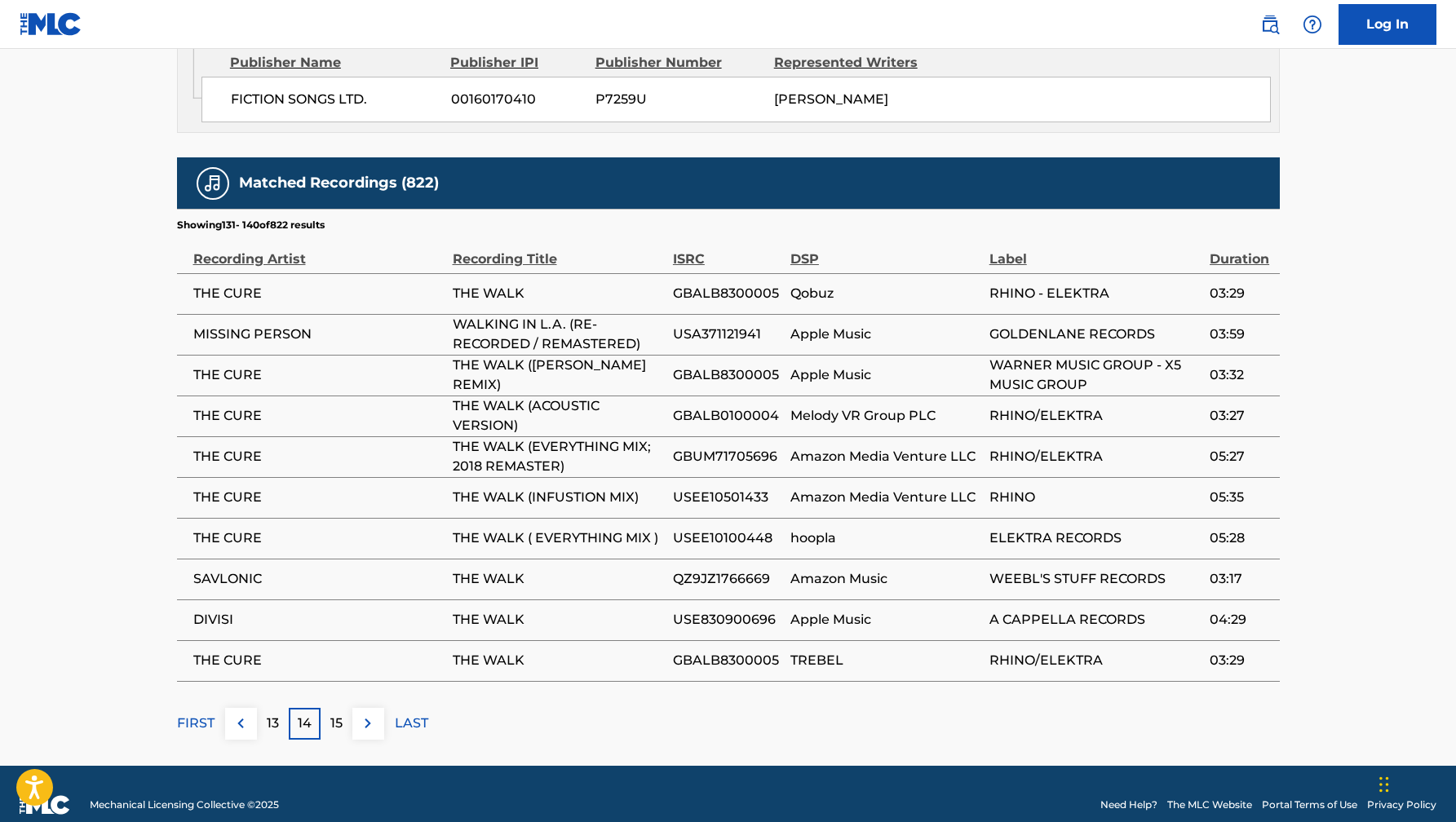
click at [368, 714] on img at bounding box center [368, 724] width 20 height 20
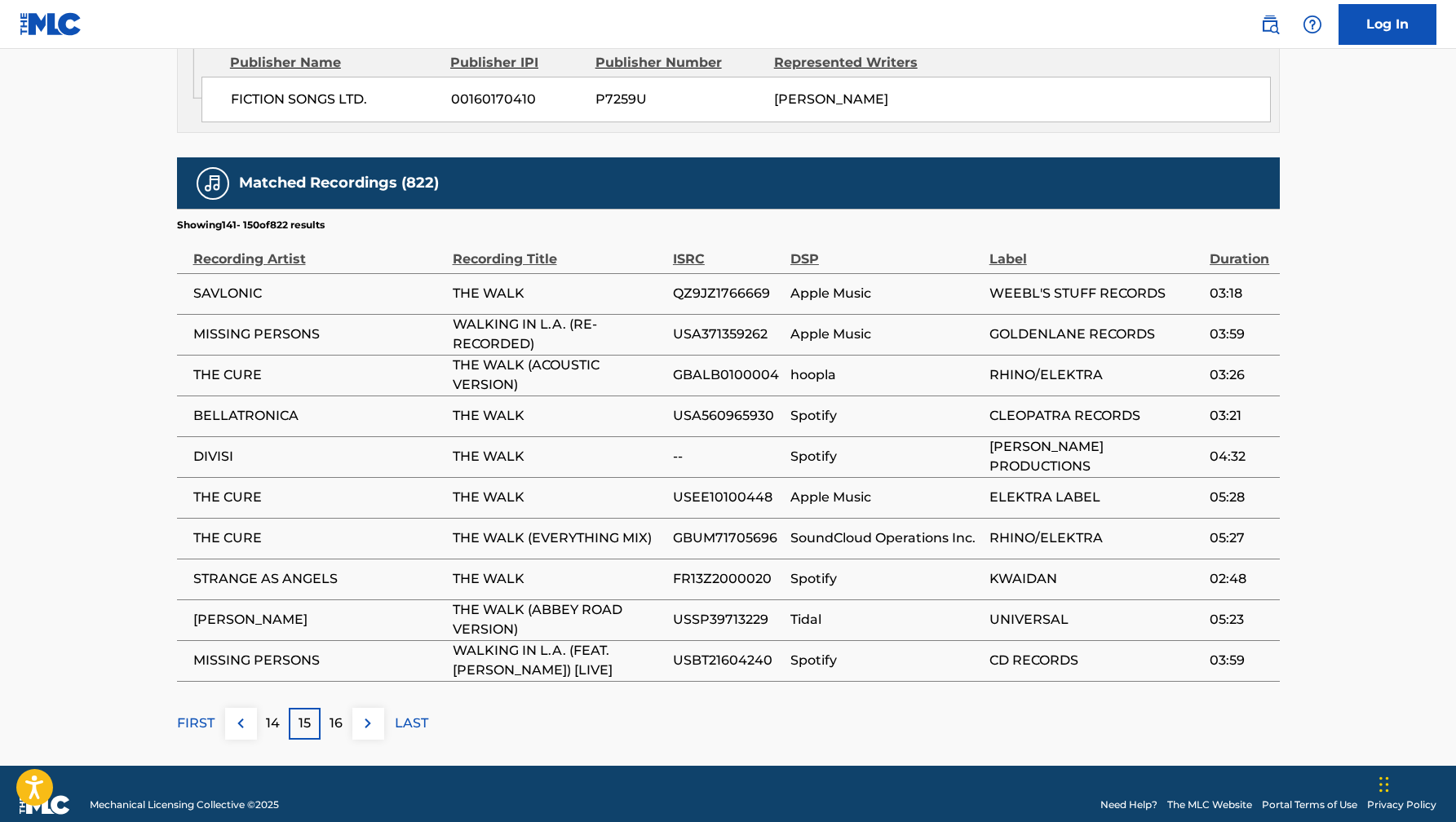
click at [368, 714] on img at bounding box center [368, 724] width 20 height 20
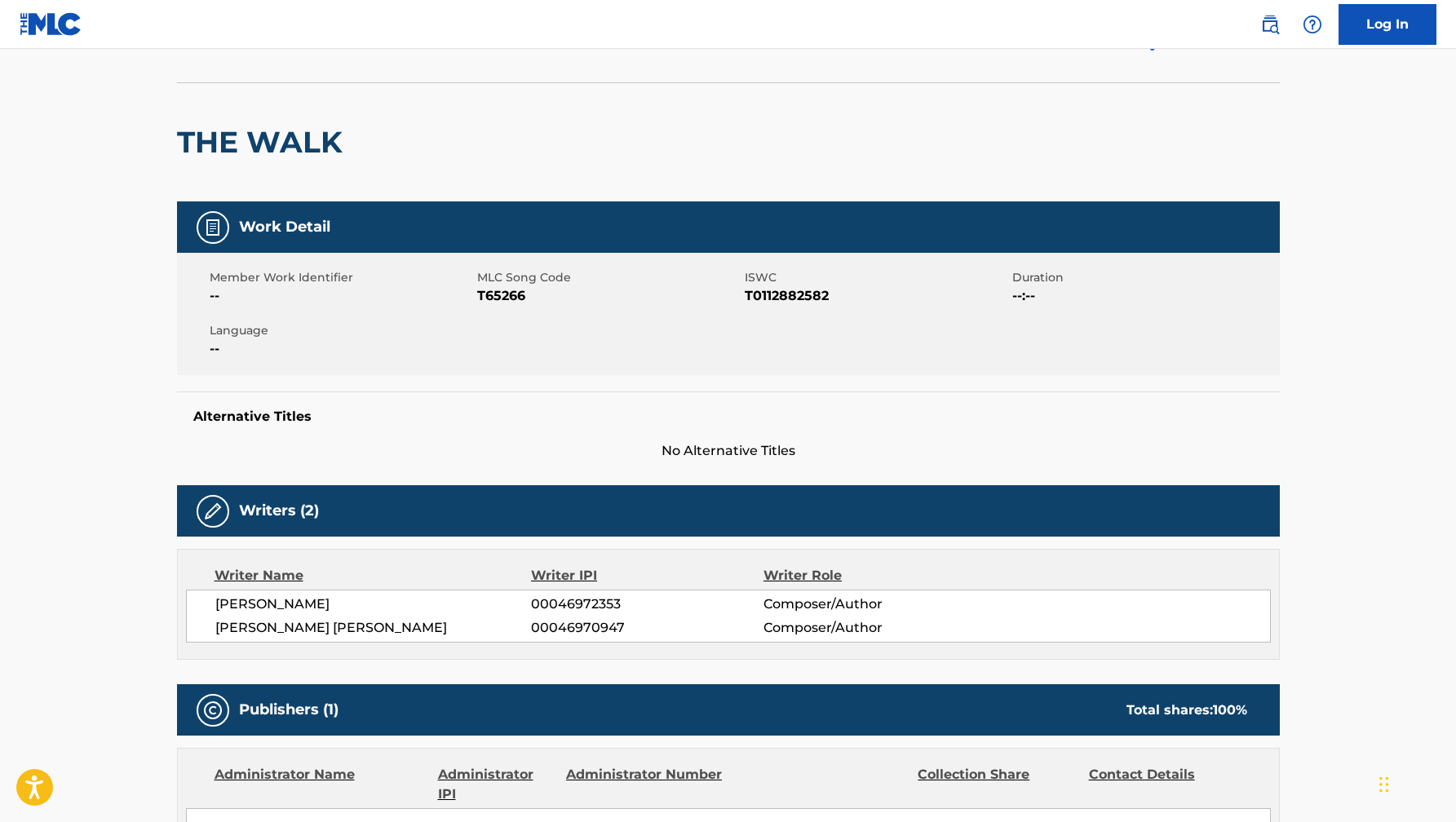
scroll to position [76, 0]
